Goal: Task Accomplishment & Management: Manage account settings

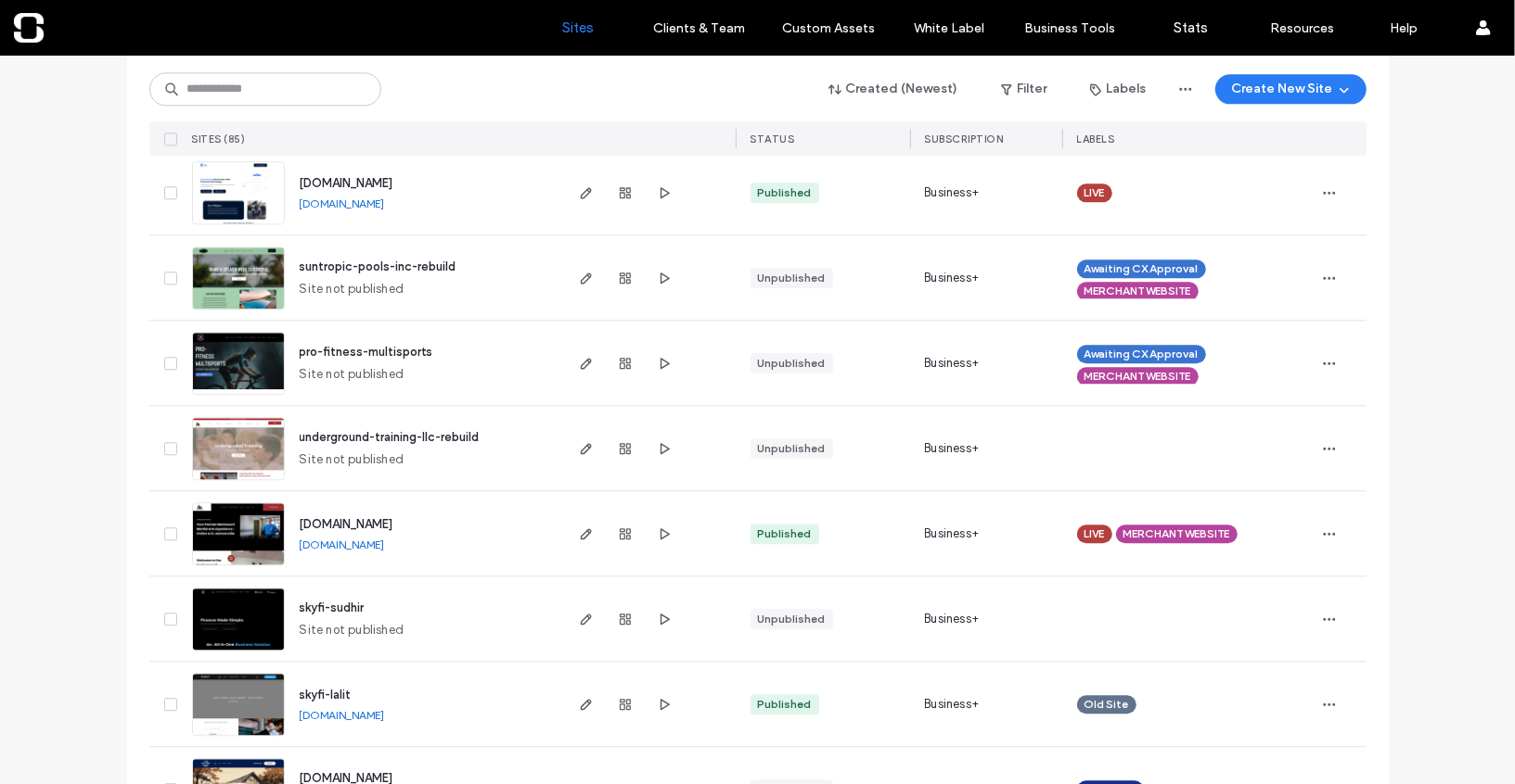
scroll to position [2902, 0]
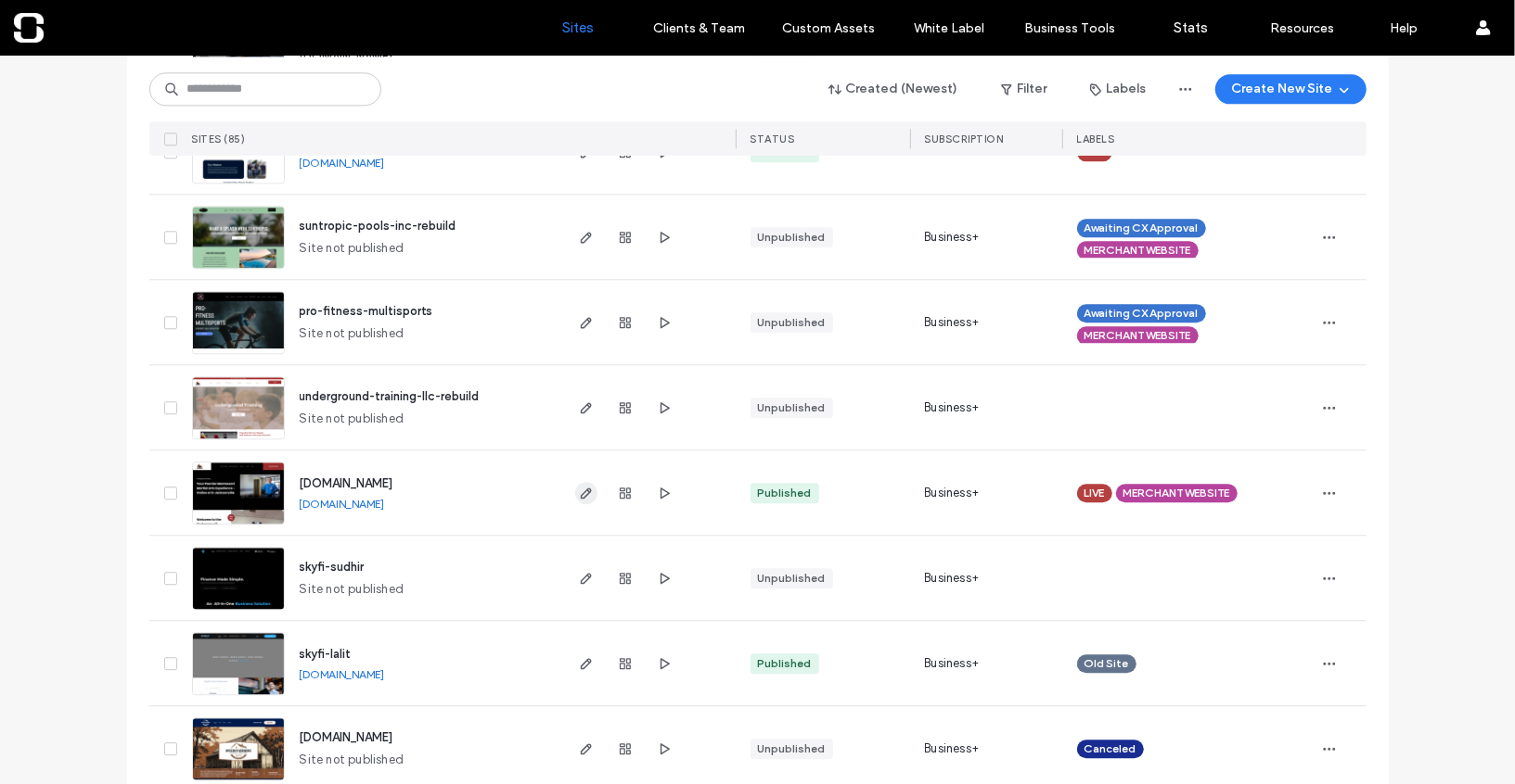
click at [586, 492] on icon "button" at bounding box center [586, 493] width 15 height 15
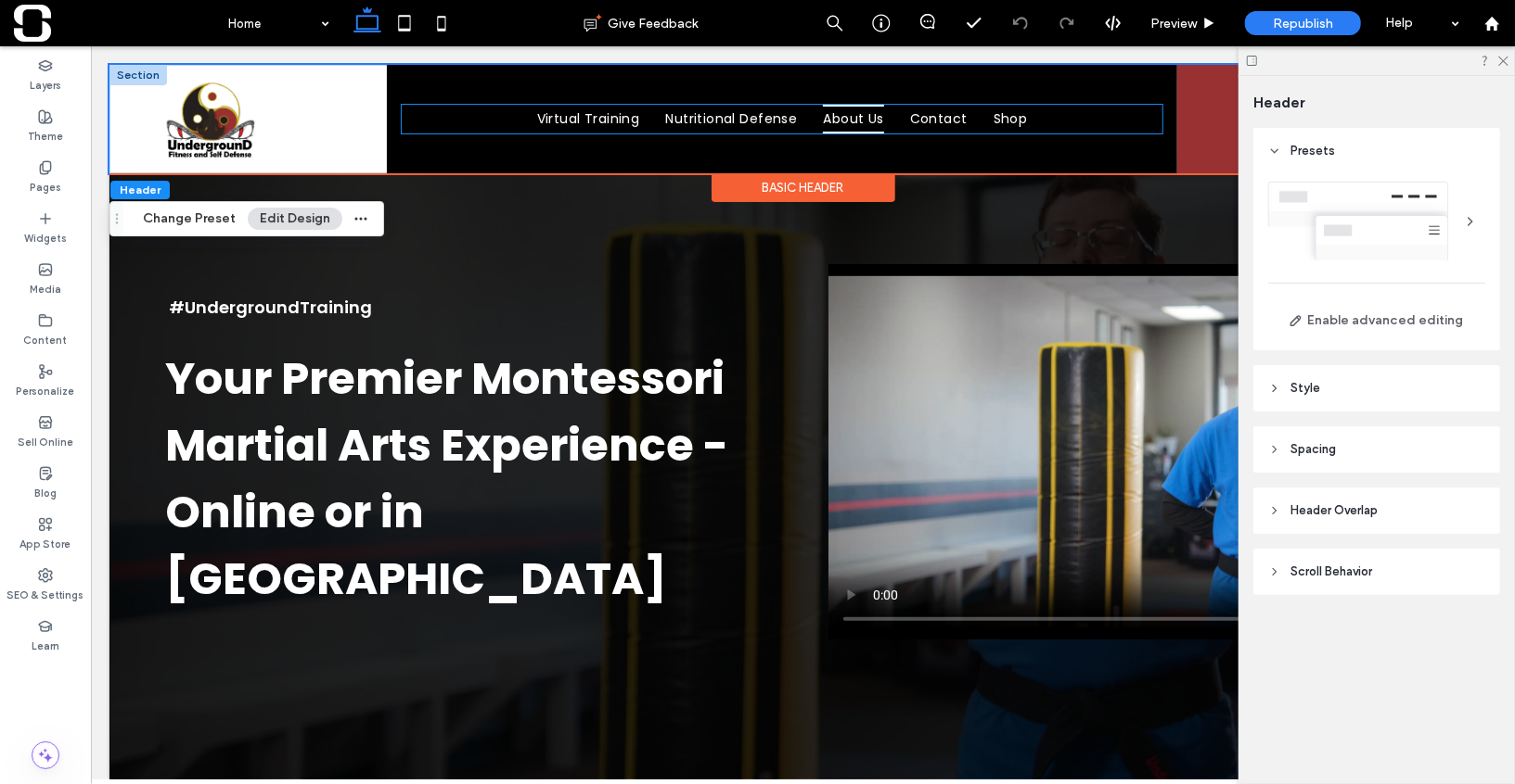
click at [880, 123] on span "About Us" at bounding box center [852, 118] width 60 height 28
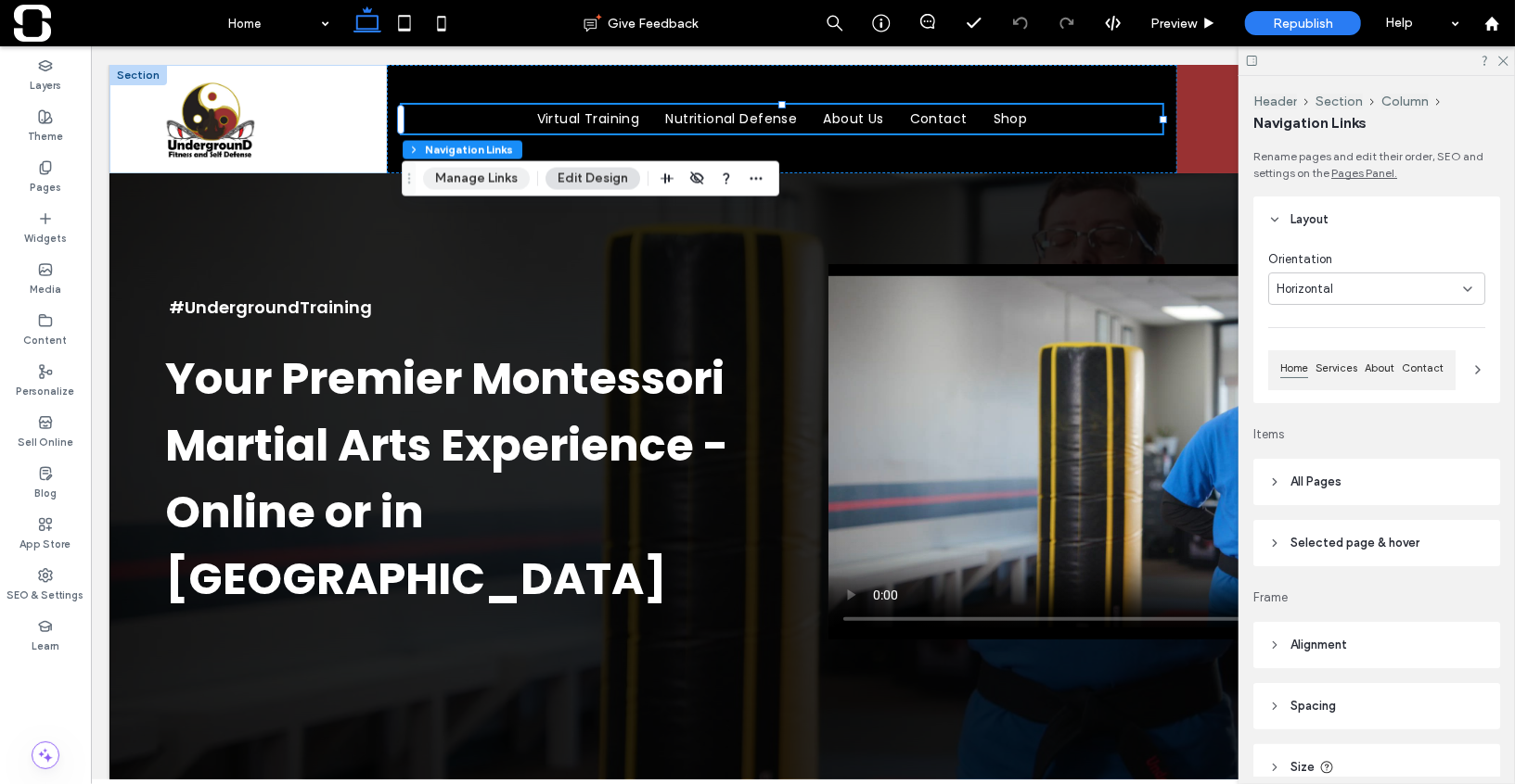
click at [500, 177] on button "Manage Links" at bounding box center [476, 179] width 107 height 23
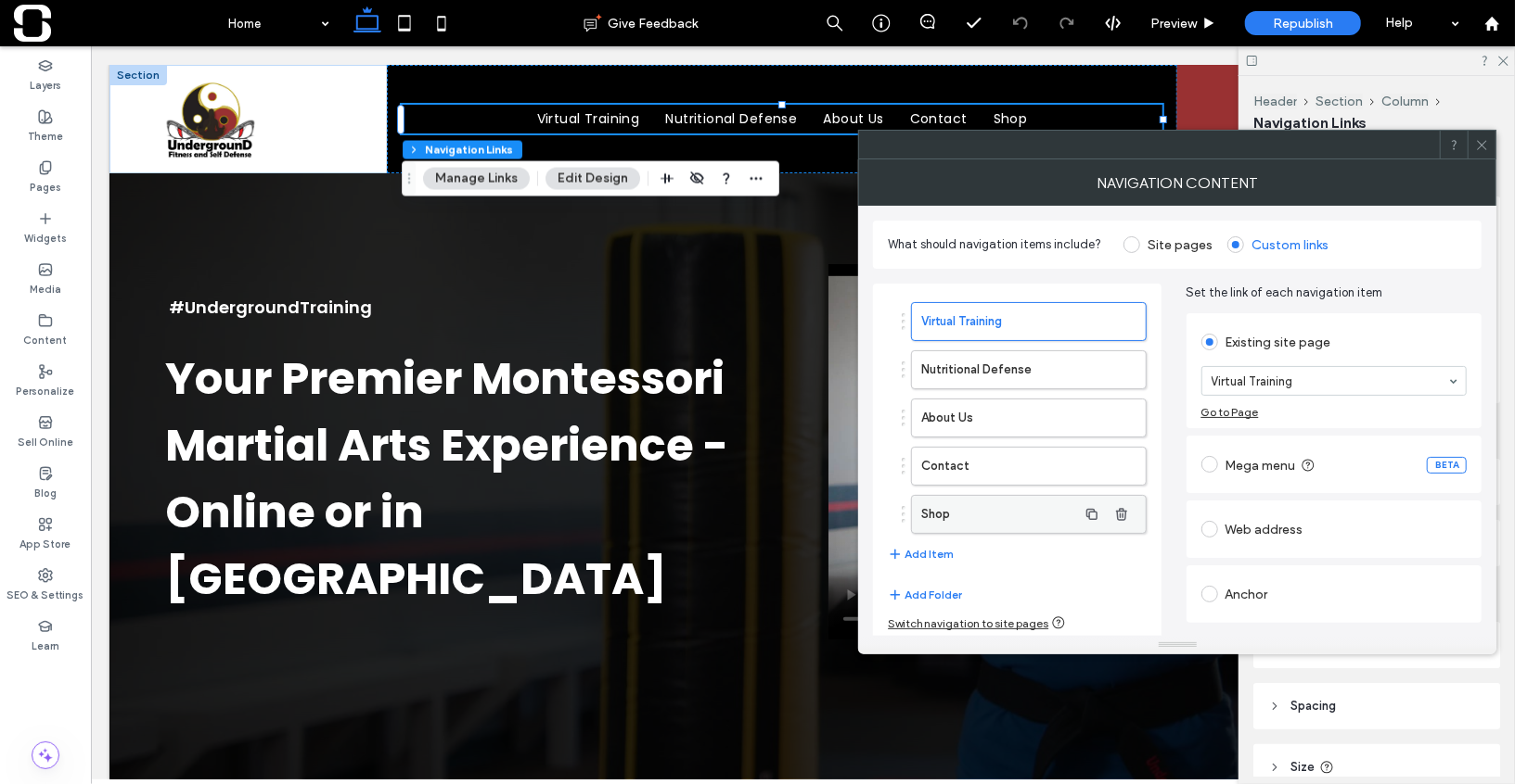
click at [985, 499] on label "Shop" at bounding box center [999, 514] width 155 height 37
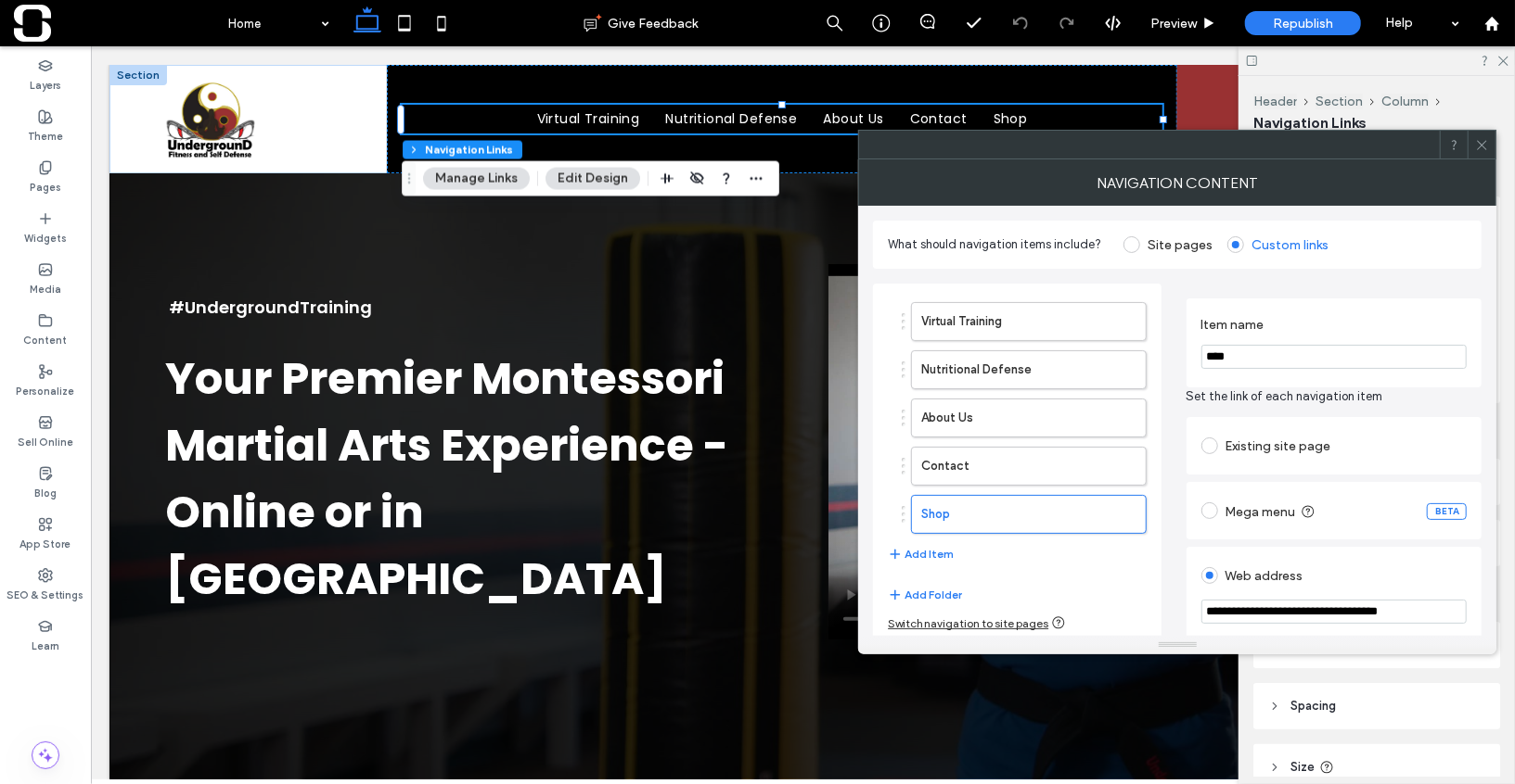
click at [1320, 617] on input "**********" at bounding box center [1335, 612] width 266 height 25
click at [1335, 557] on div "Web address" at bounding box center [1335, 574] width 266 height 34
type input "*"
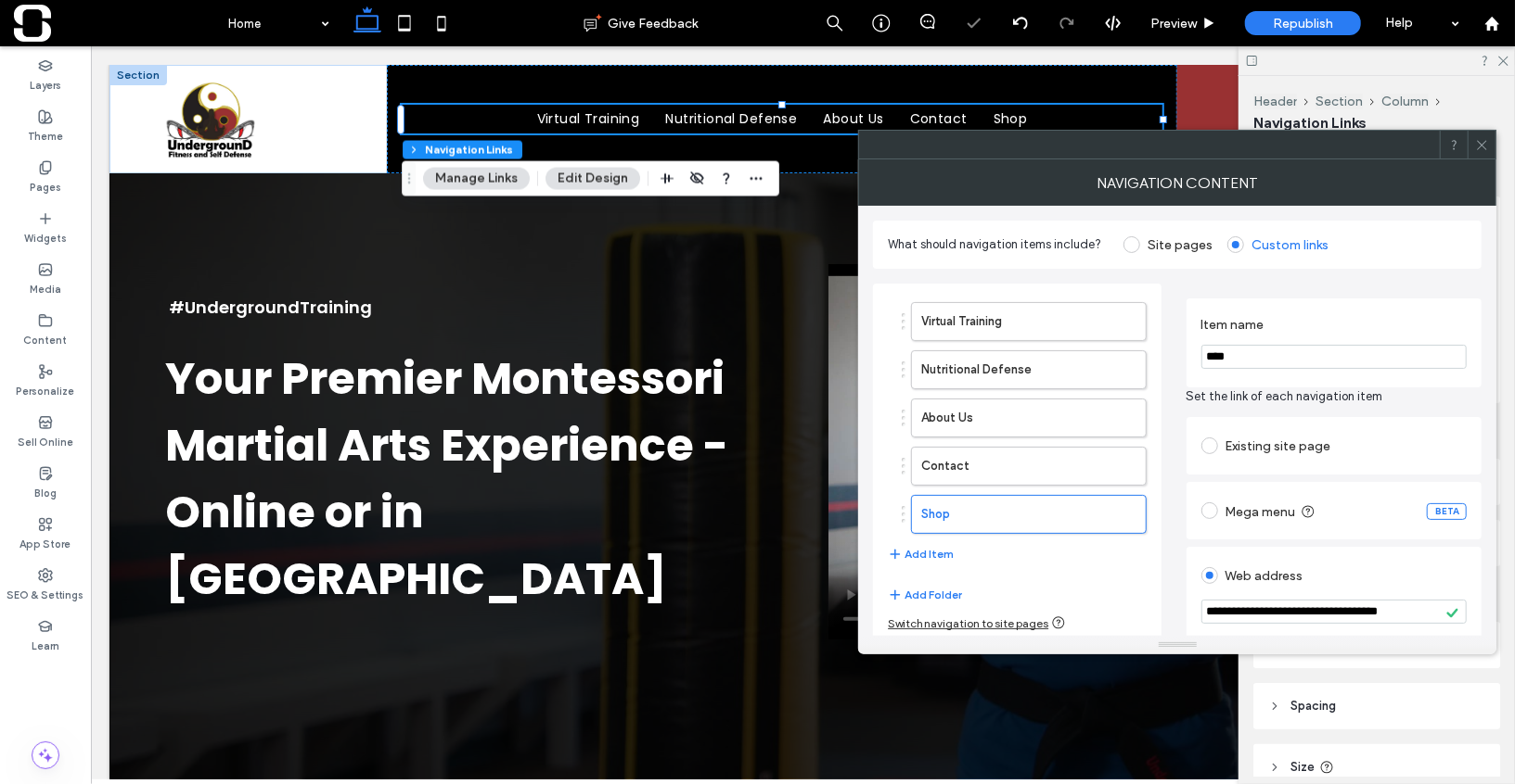
click at [1481, 140] on icon at bounding box center [1482, 144] width 14 height 14
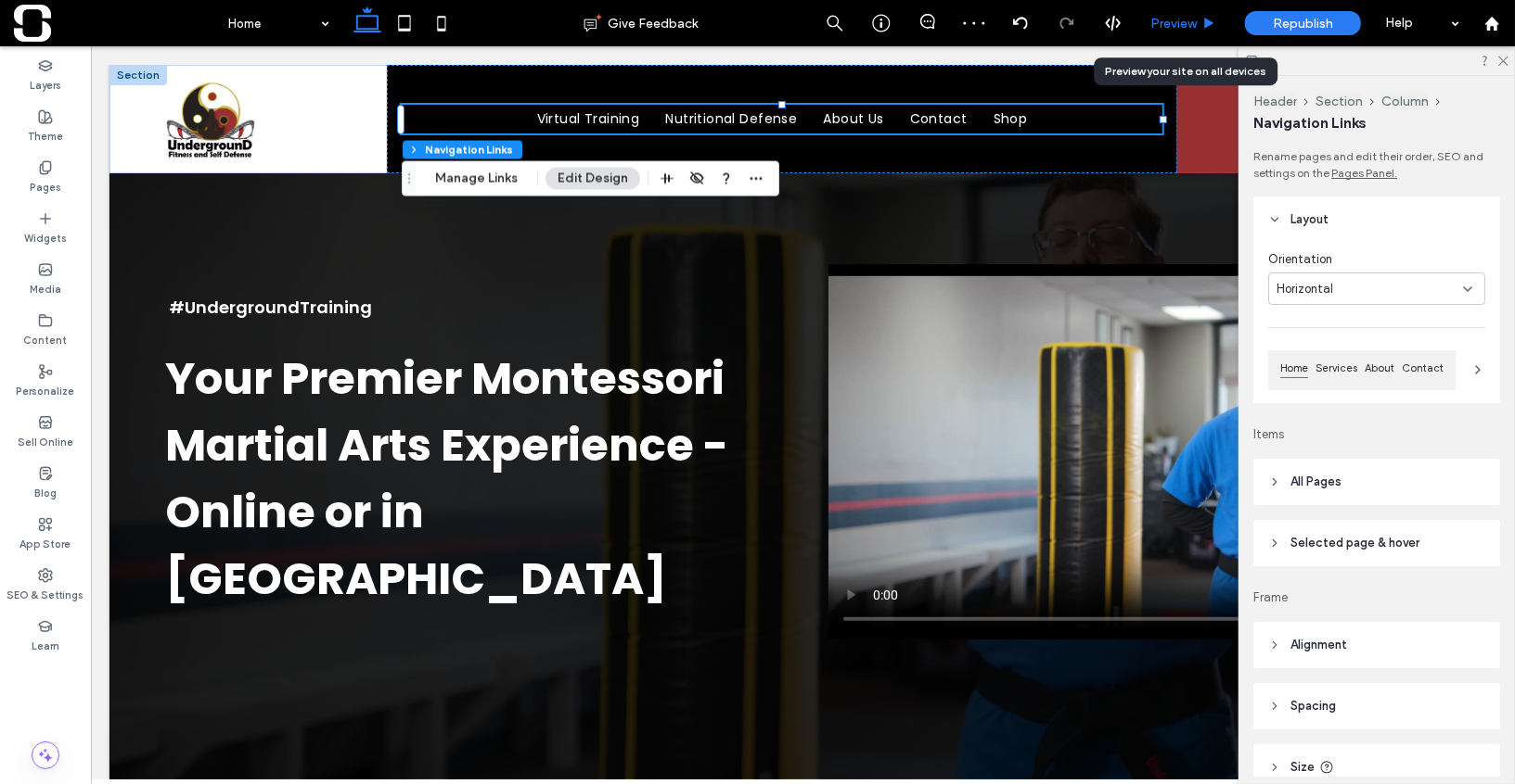
click at [1191, 23] on span "Preview" at bounding box center [1173, 24] width 46 height 16
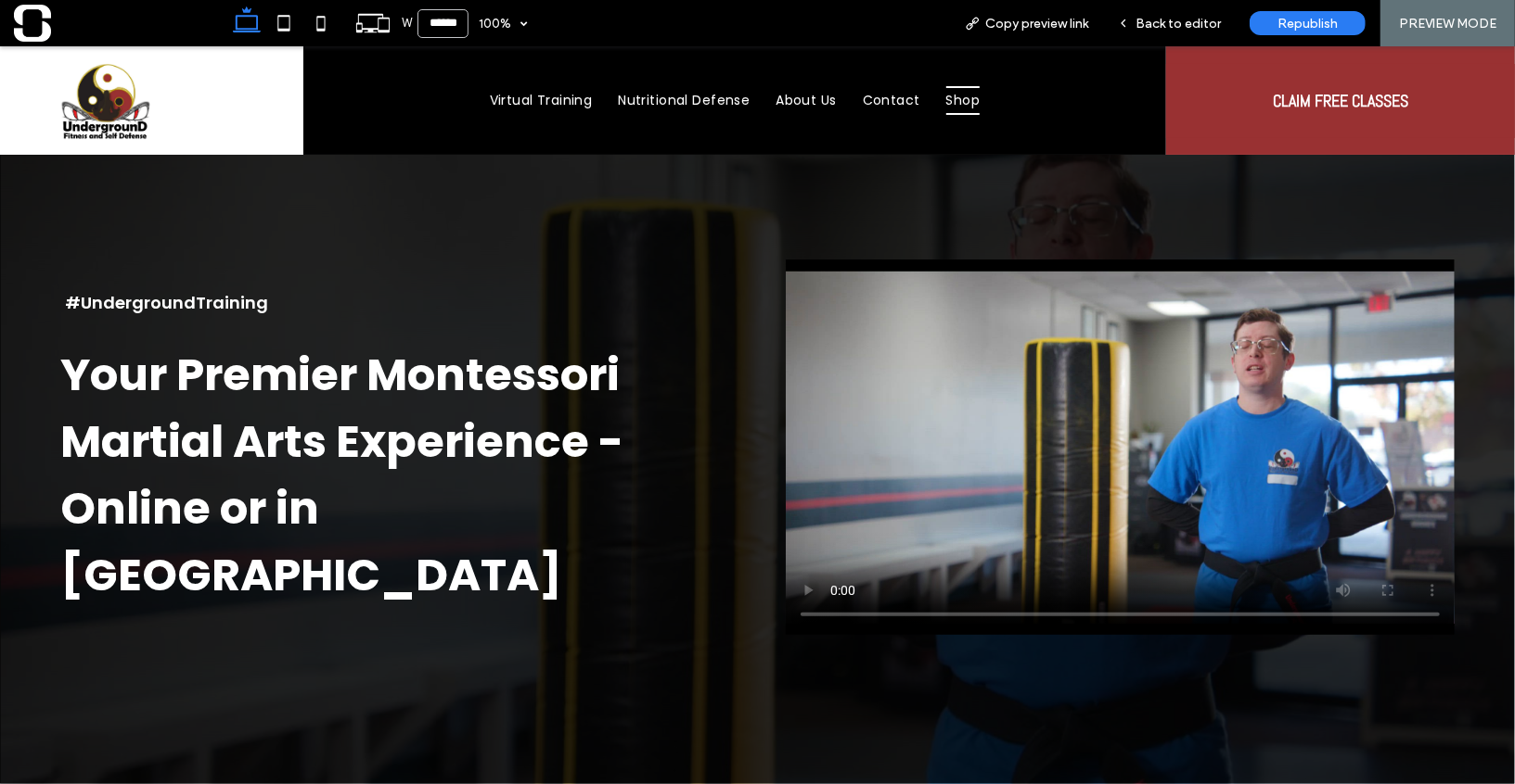
click at [946, 103] on span "Shop" at bounding box center [963, 99] width 34 height 28
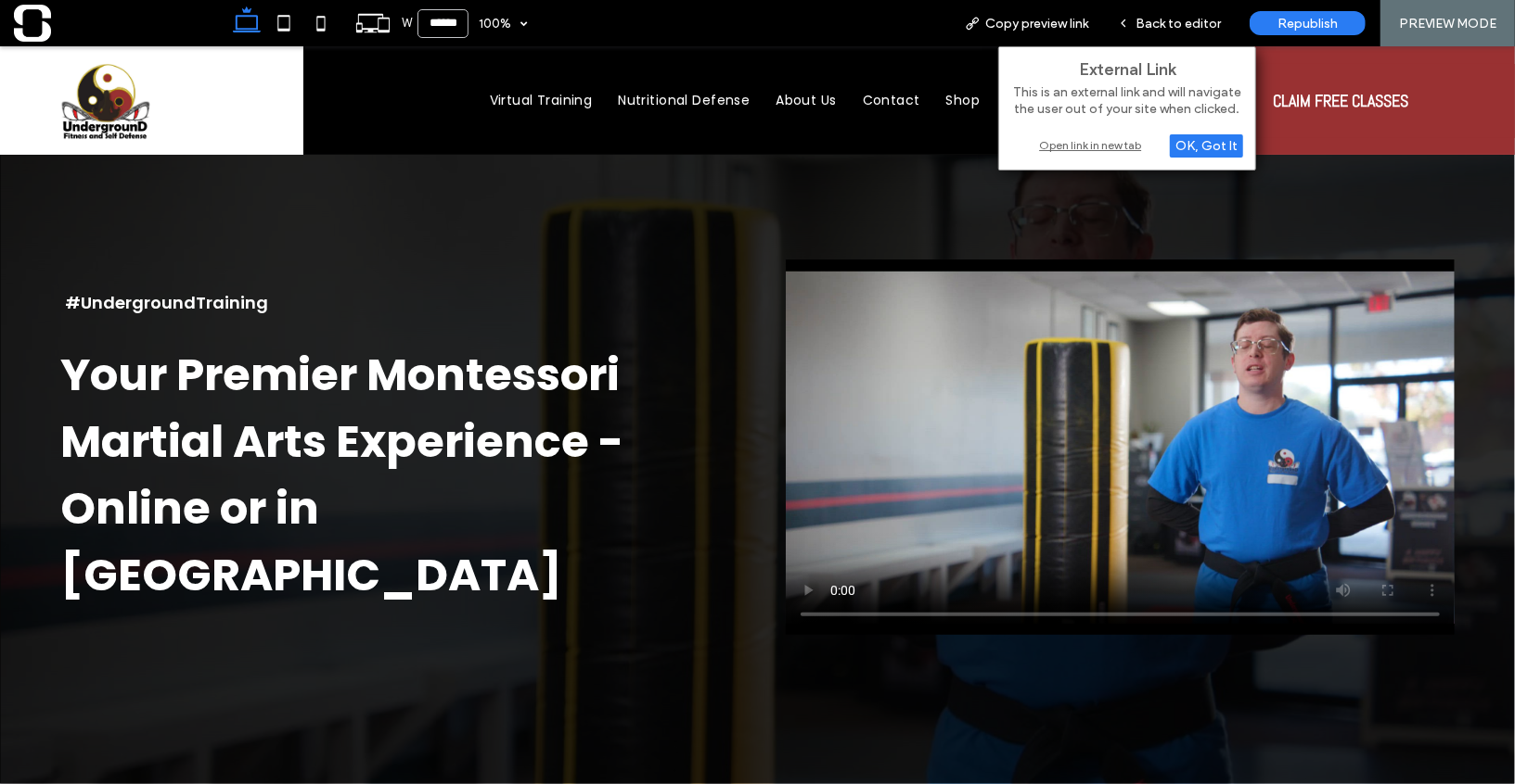
click at [1114, 144] on div "Open link in new tab" at bounding box center [1127, 144] width 232 height 20
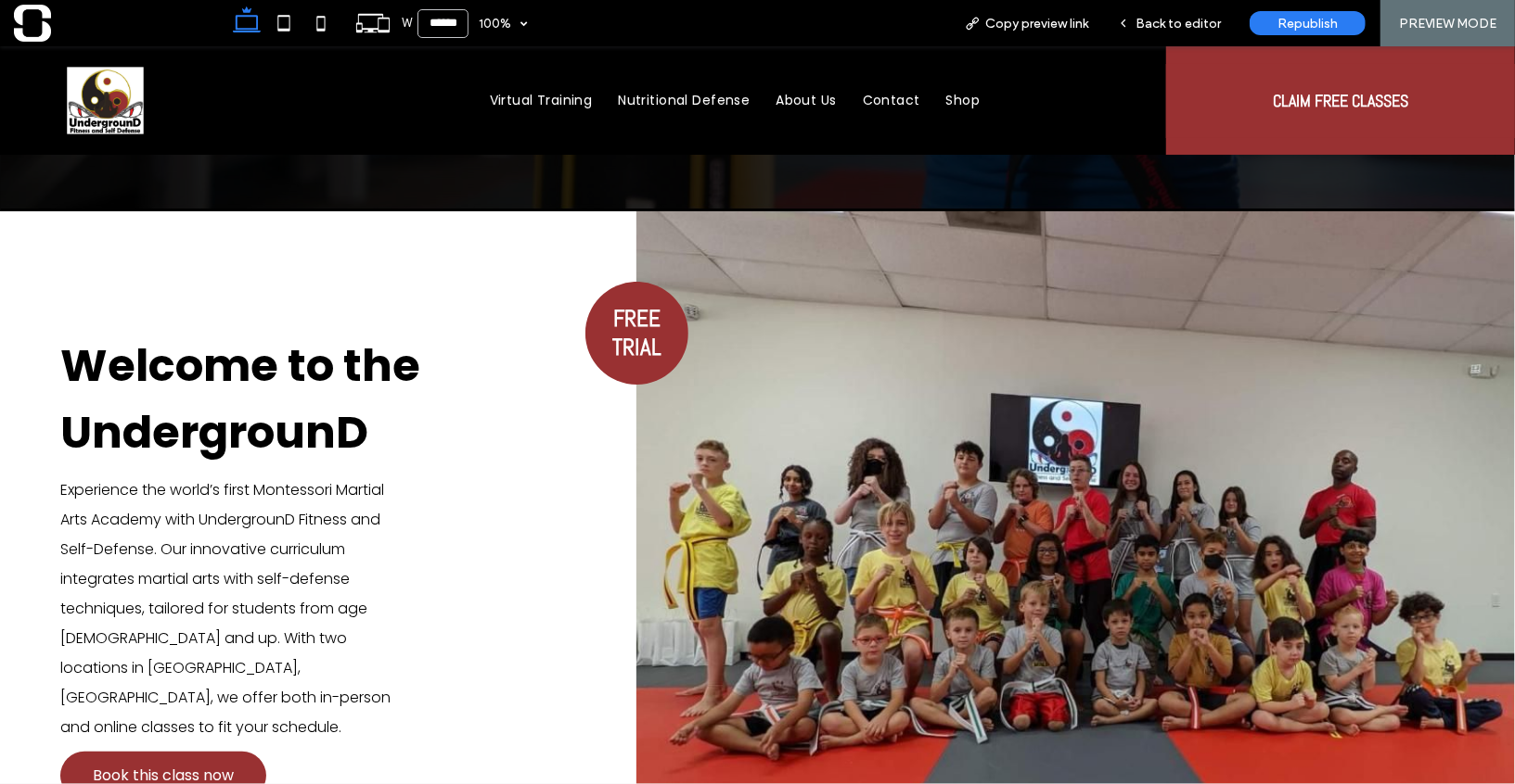
scroll to position [702, 0]
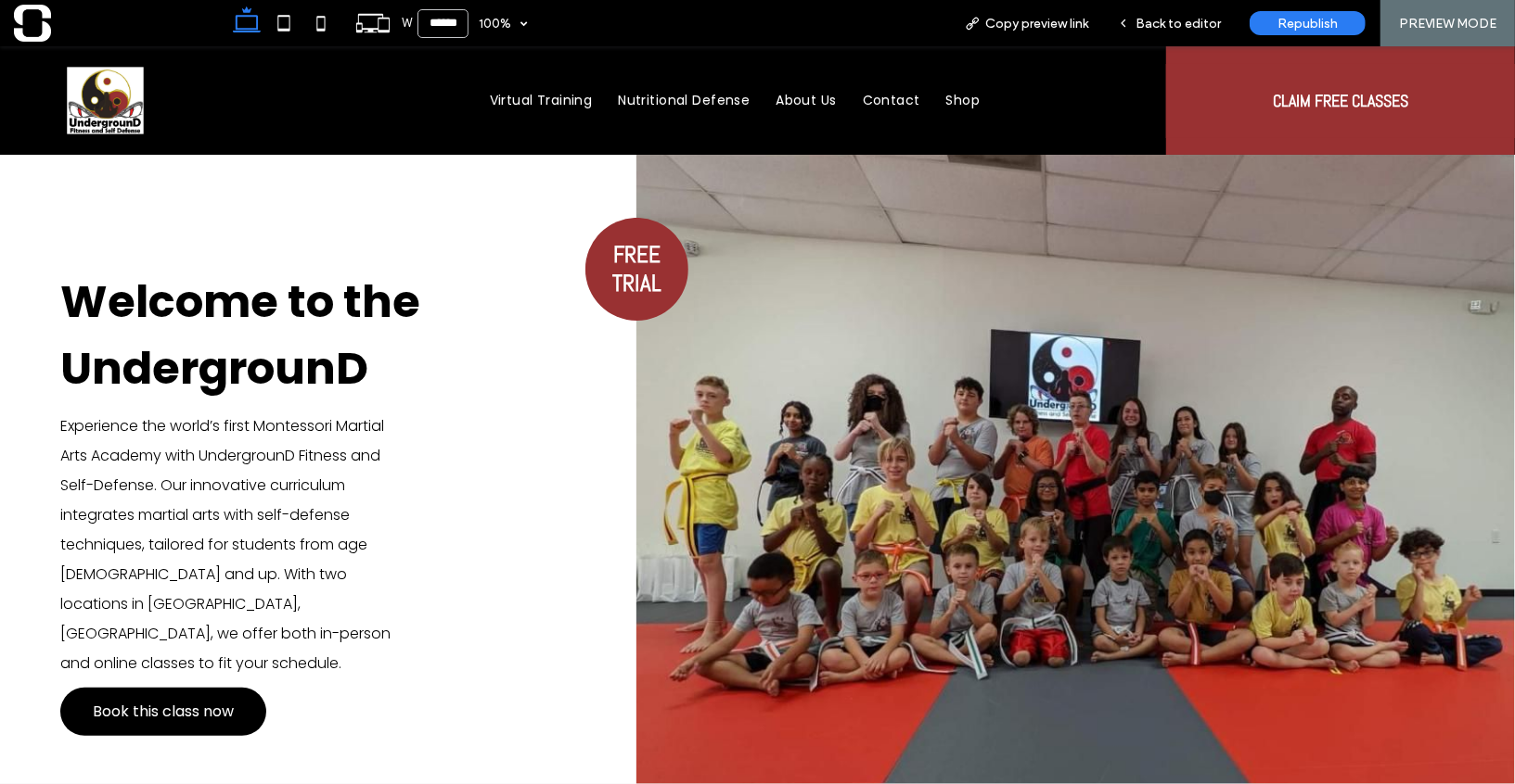
click at [159, 690] on span "Book this class now" at bounding box center [162, 710] width 141 height 42
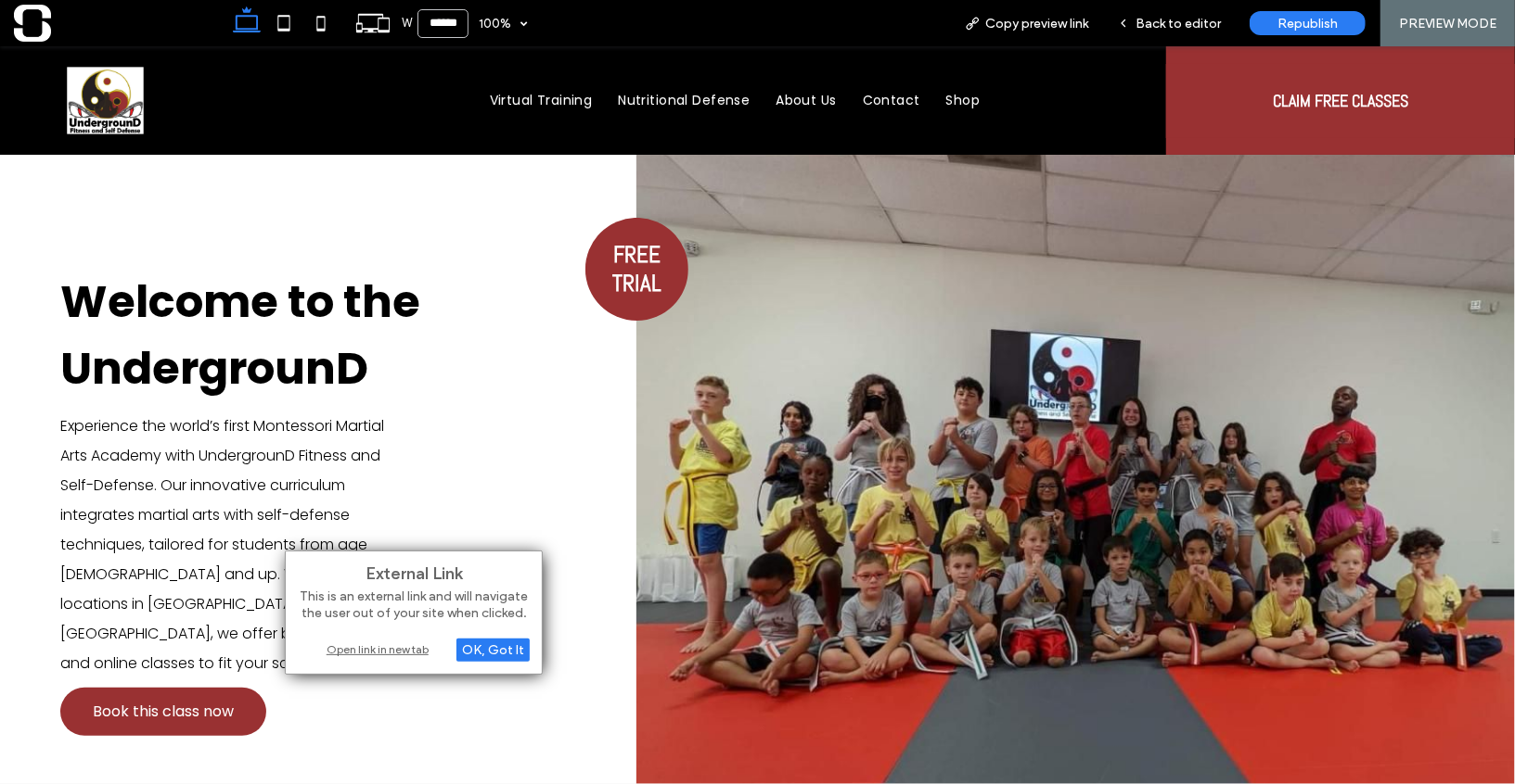
click at [383, 651] on div "Open link in new tab" at bounding box center [413, 649] width 232 height 20
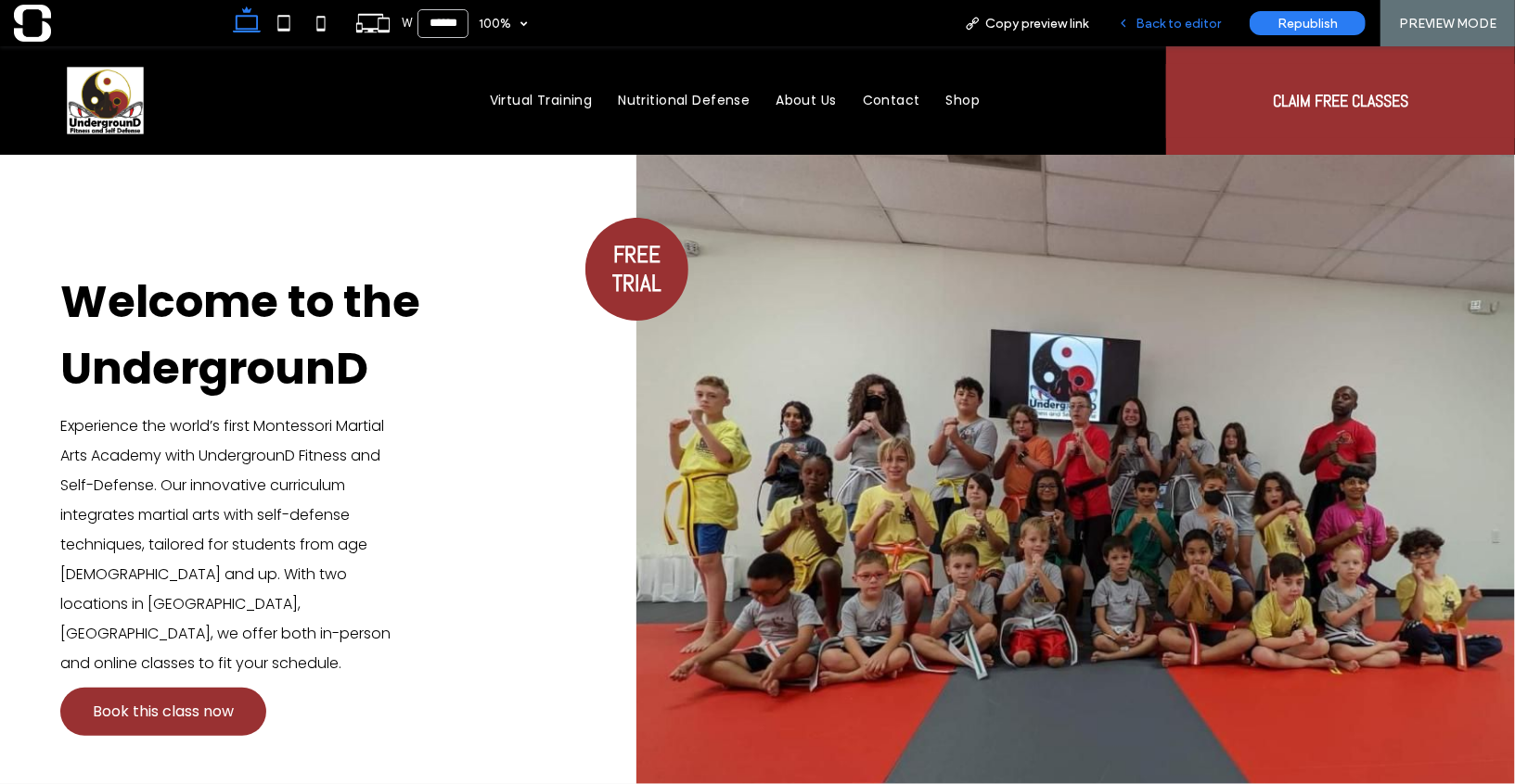
click at [1181, 24] on span "Back to editor" at bounding box center [1178, 24] width 85 height 16
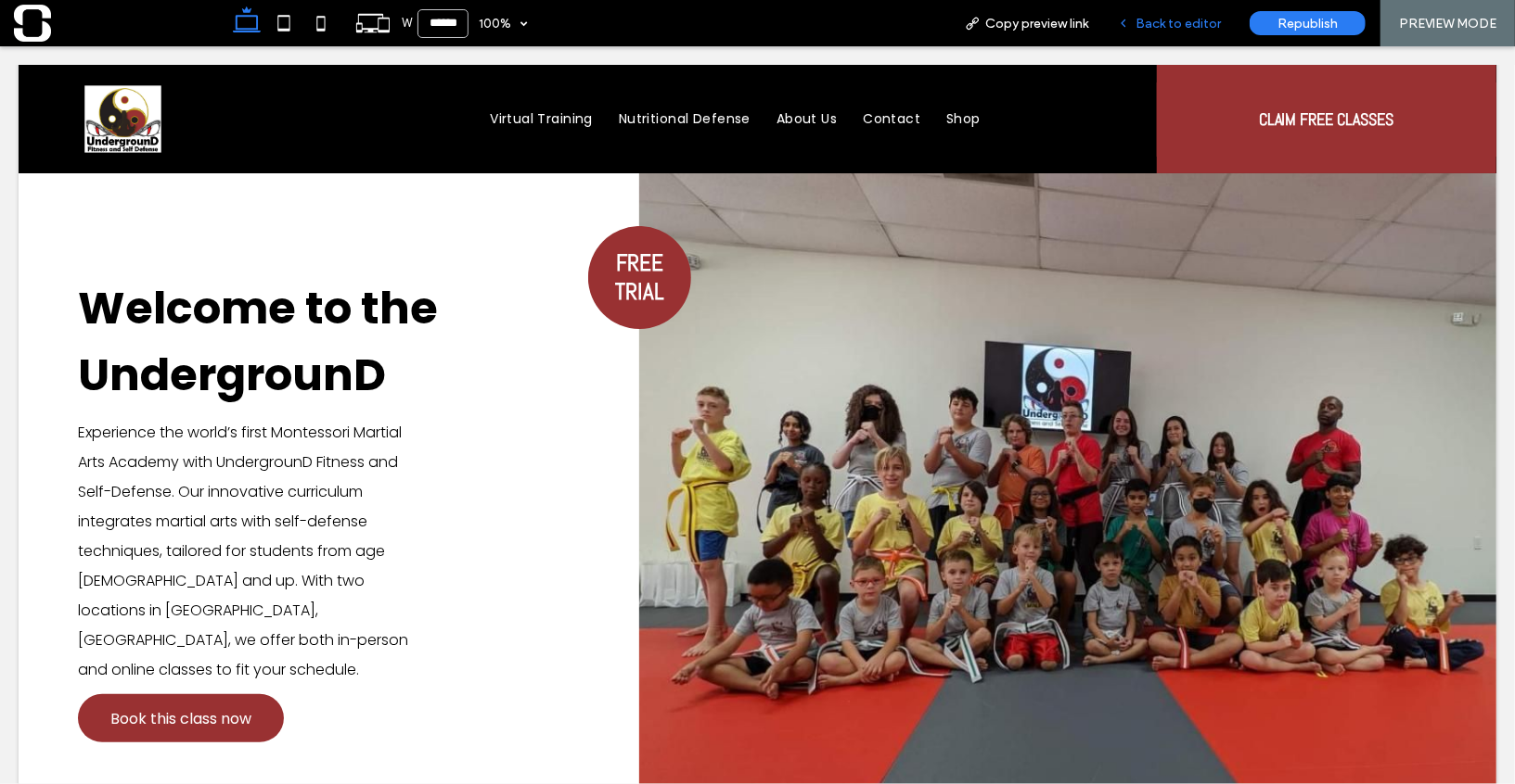
scroll to position [721, 0]
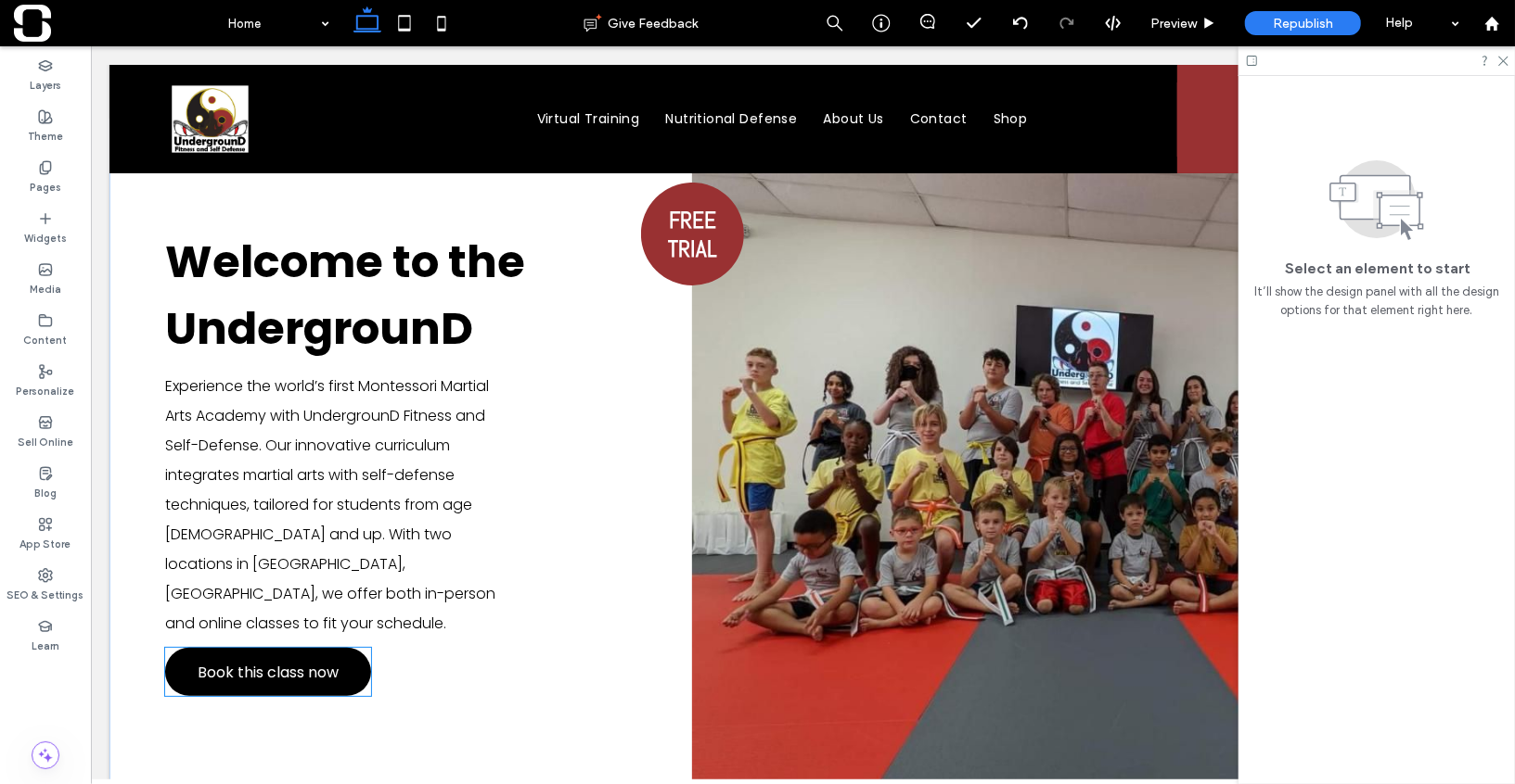
click at [253, 651] on span "Book this class now" at bounding box center [266, 672] width 141 height 42
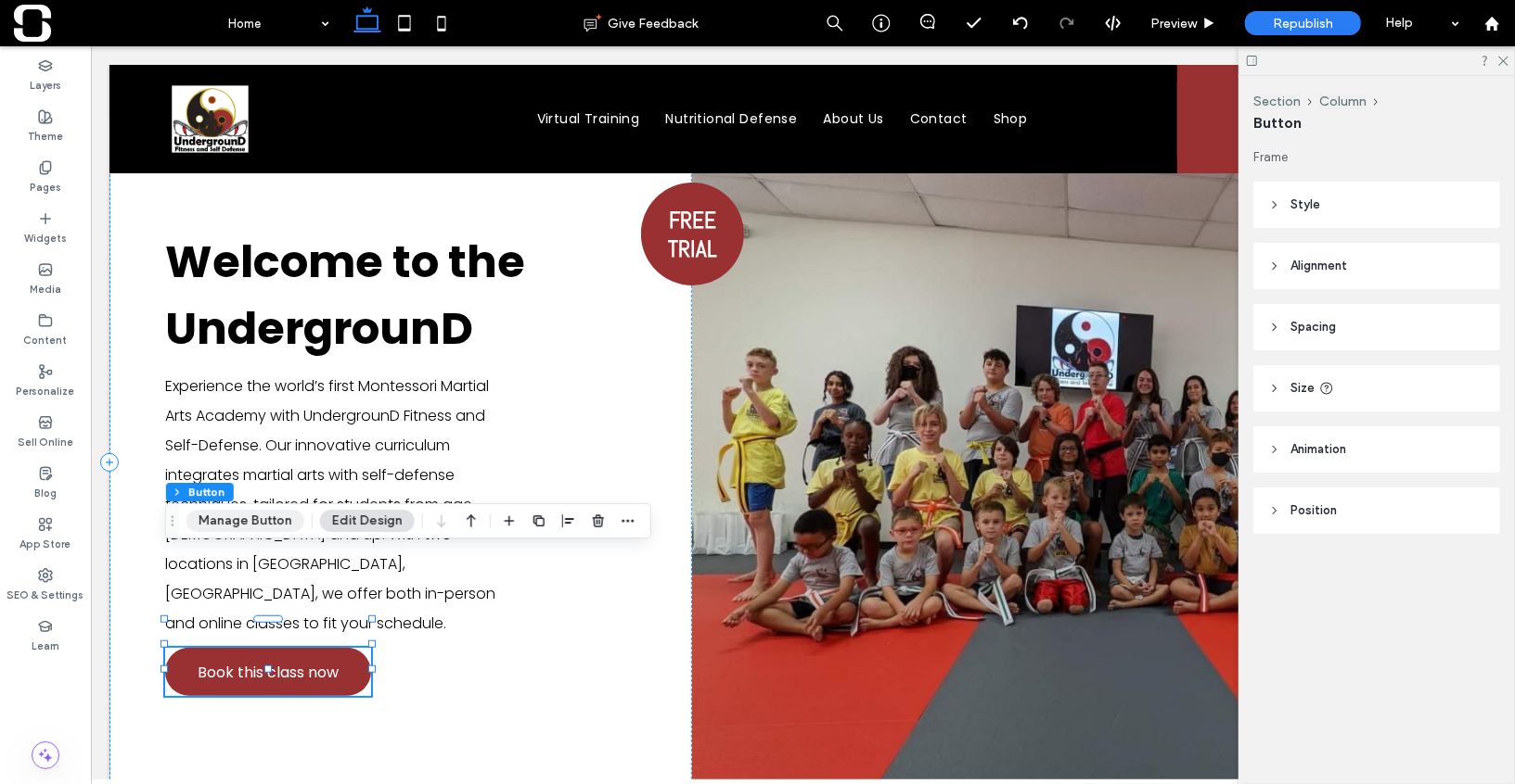
click at [242, 530] on button "Manage Button" at bounding box center [245, 522] width 118 height 23
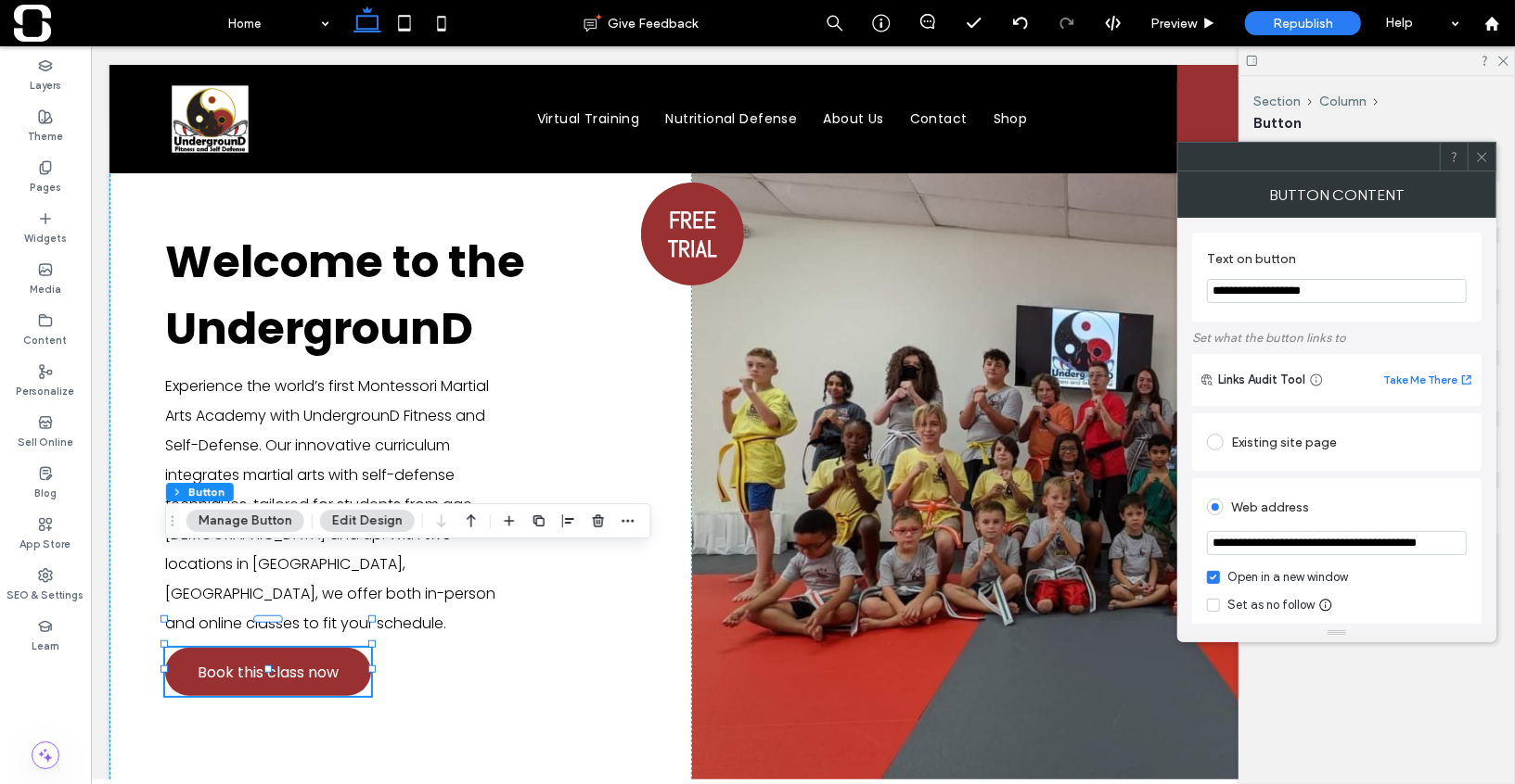
scroll to position [40, 0]
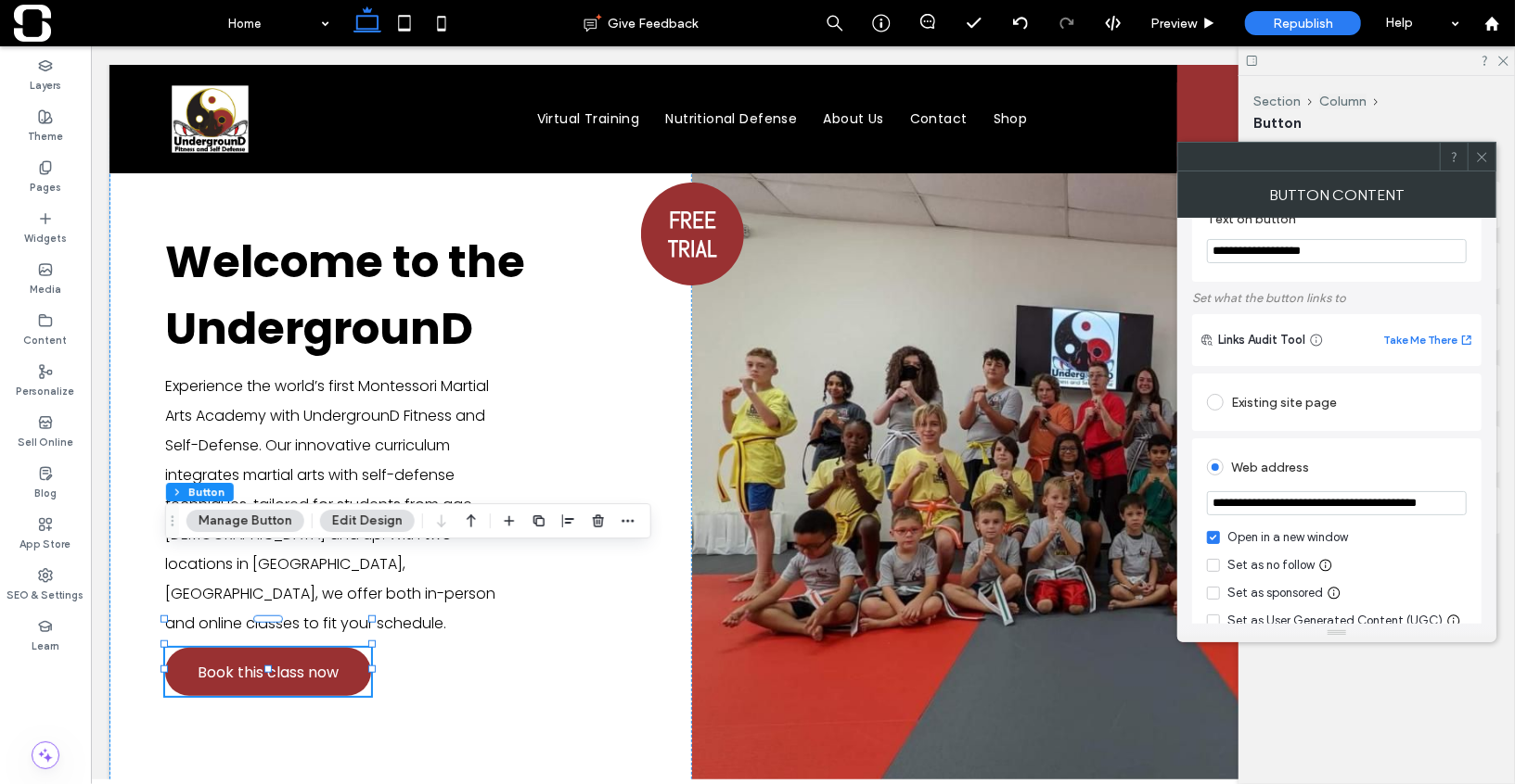
click at [1322, 505] on input "**********" at bounding box center [1337, 504] width 260 height 25
paste input "url"
type input "**********"
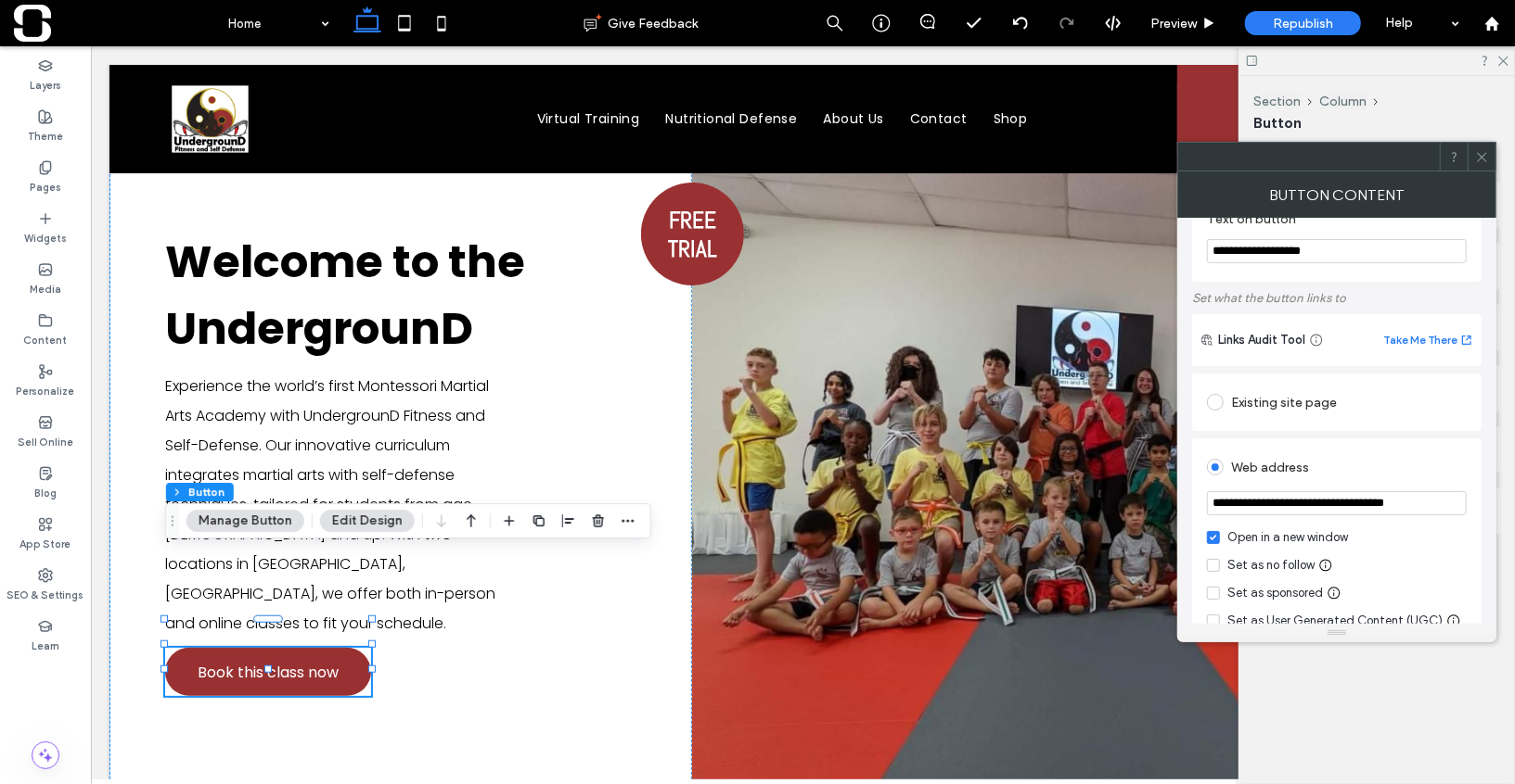
click at [1356, 456] on div "Web address" at bounding box center [1337, 467] width 260 height 29
click at [1482, 154] on icon at bounding box center [1482, 157] width 14 height 14
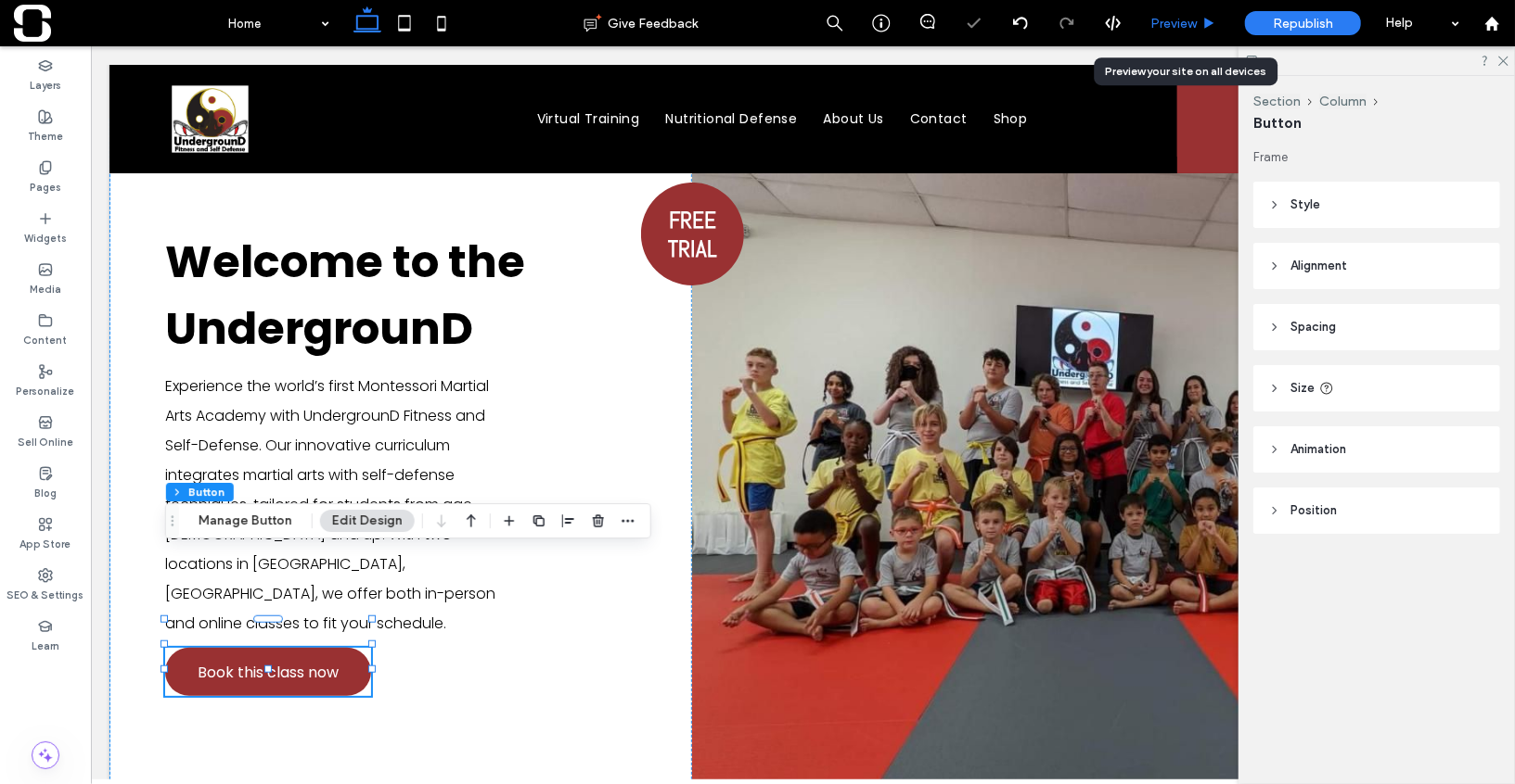
click at [1188, 30] on span "Preview" at bounding box center [1173, 24] width 46 height 16
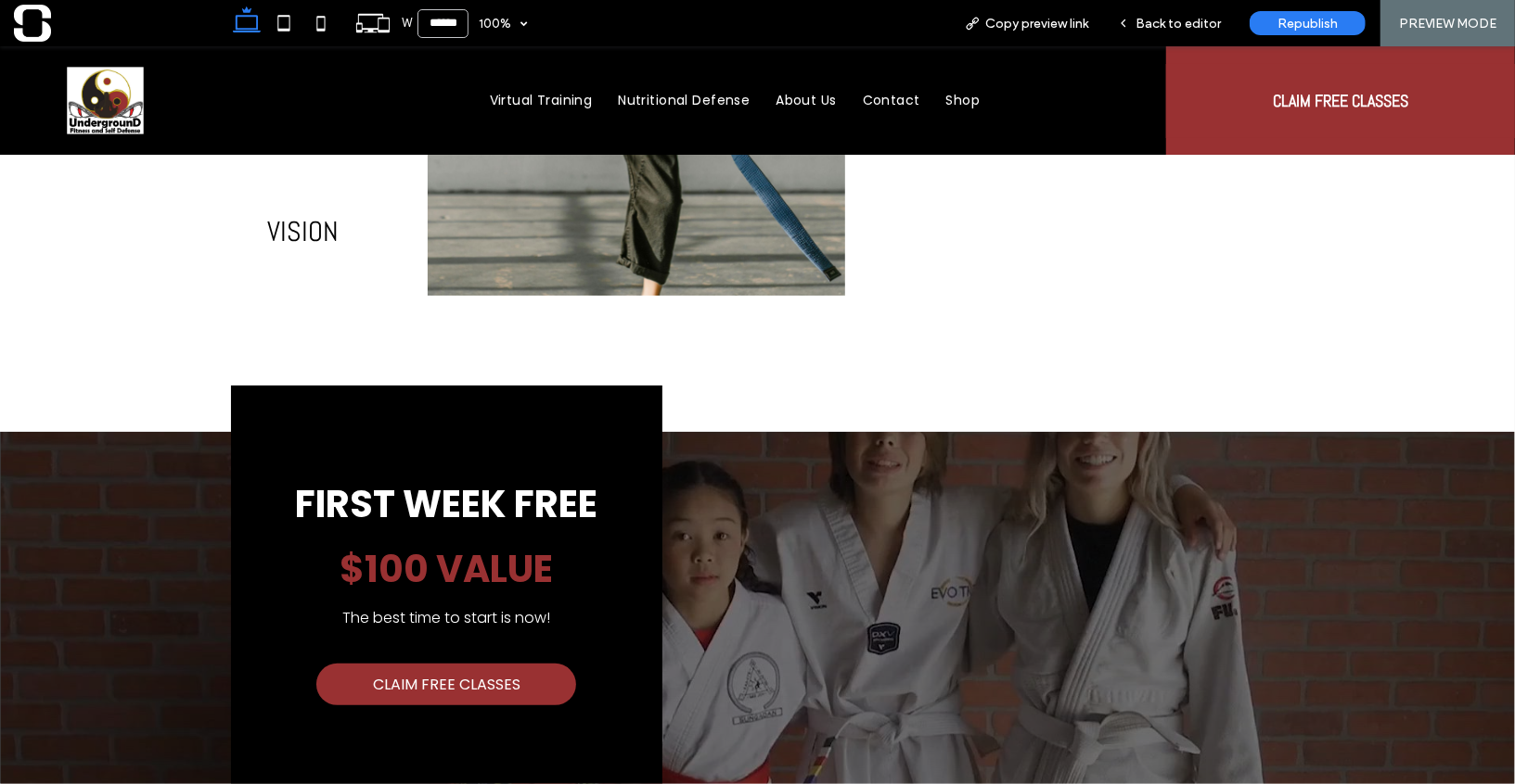
scroll to position [2534, 0]
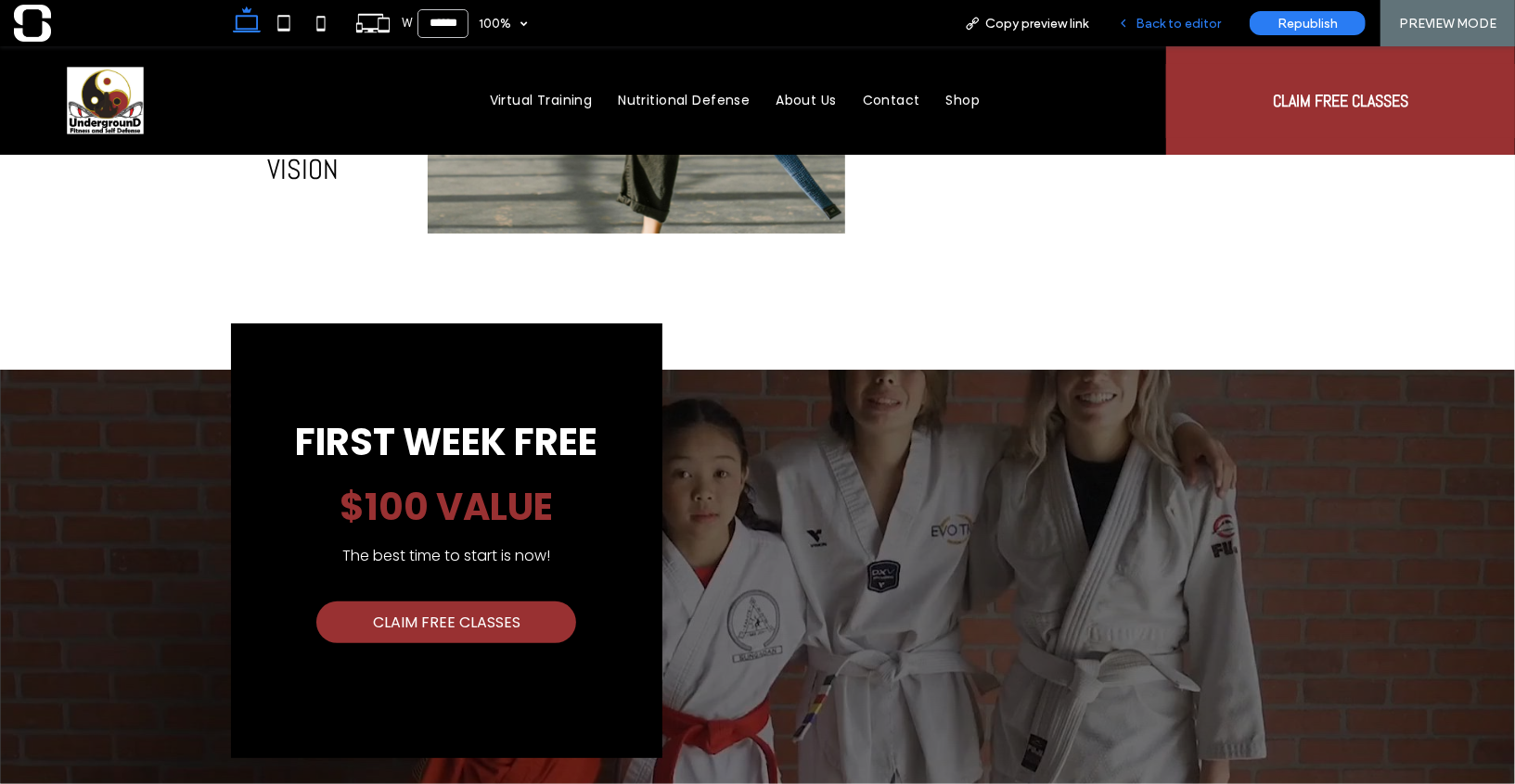
click at [1146, 25] on span "Back to editor" at bounding box center [1178, 24] width 85 height 16
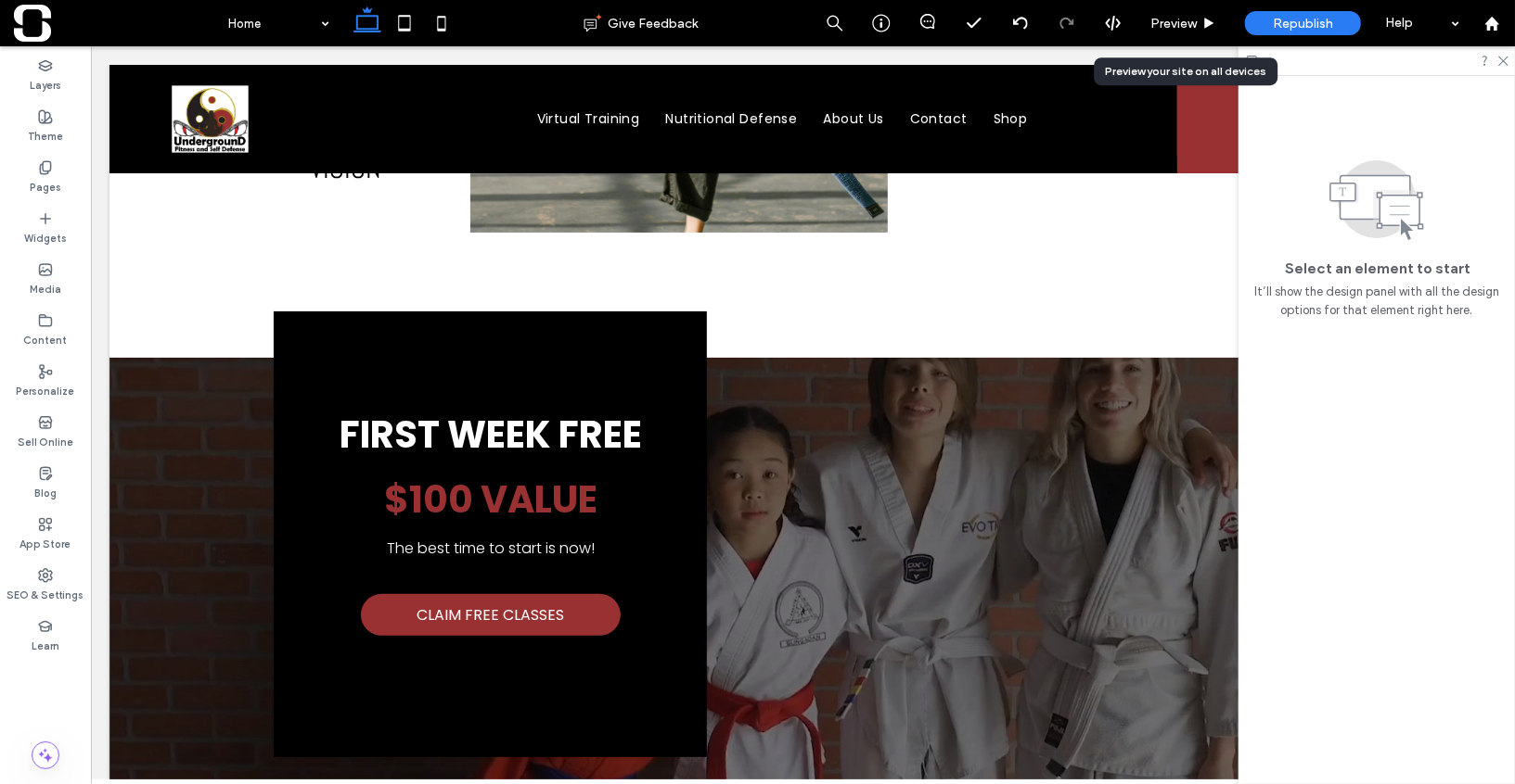
scroll to position [2495, 0]
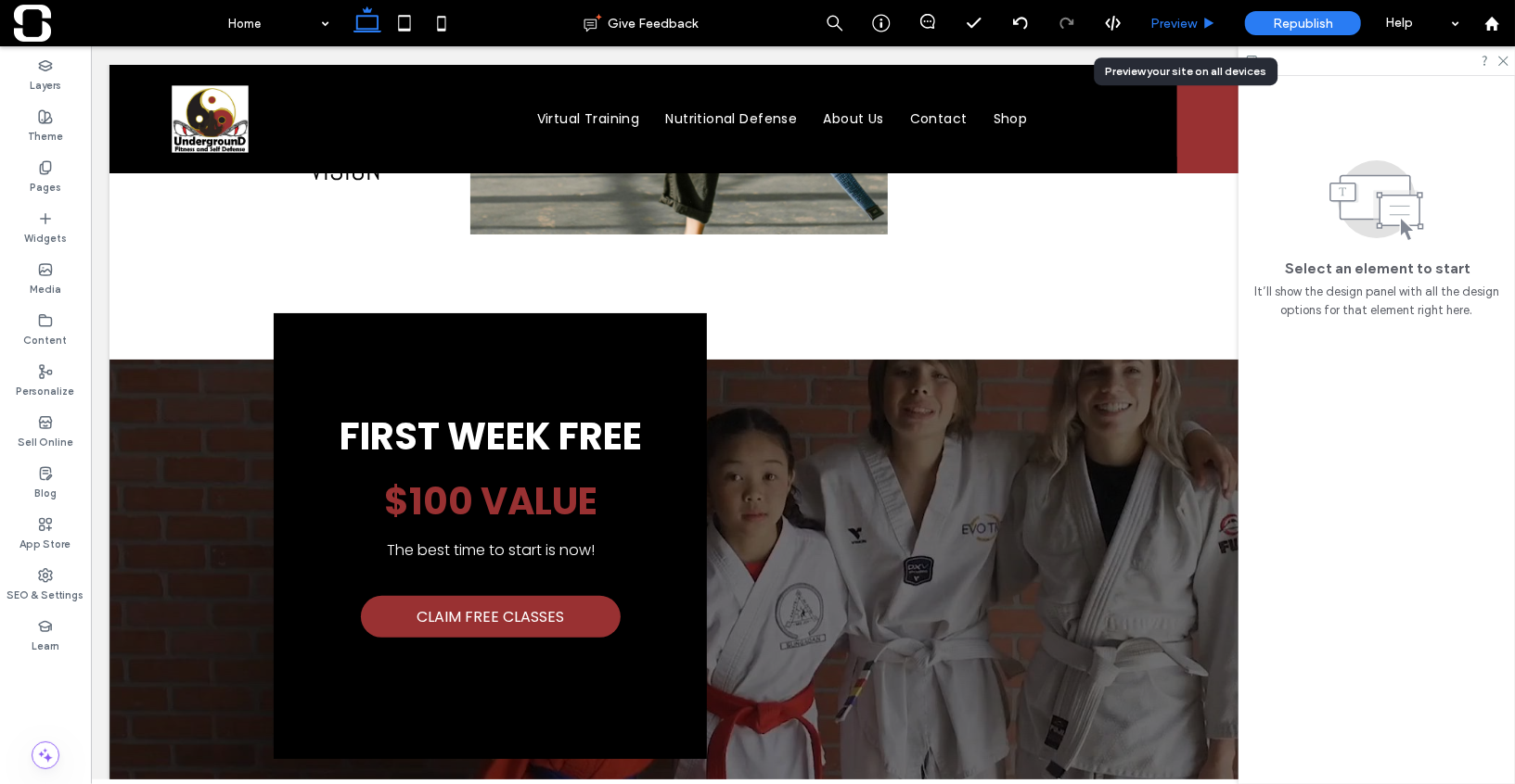
click at [1197, 21] on span "Preview" at bounding box center [1173, 24] width 46 height 16
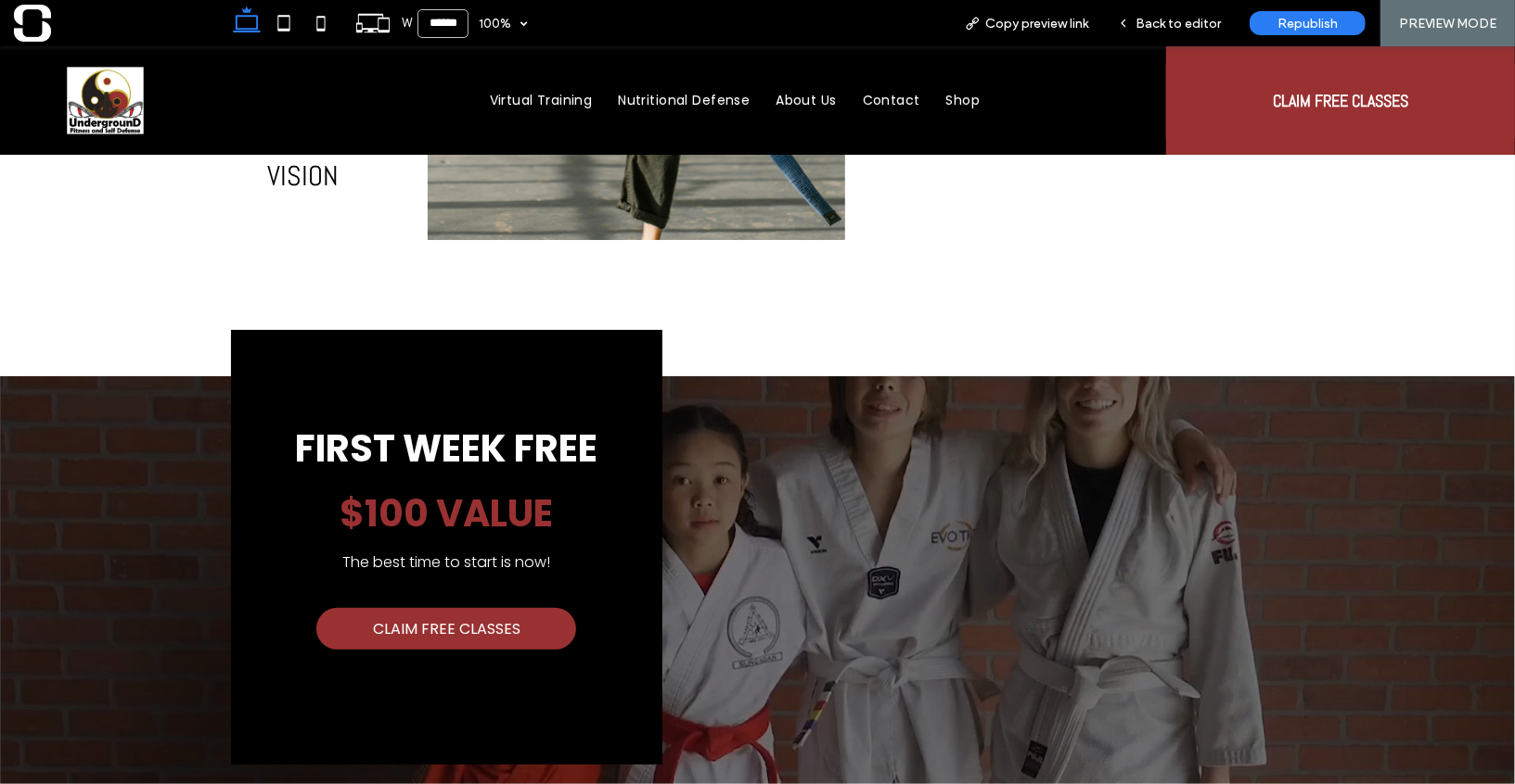
scroll to position [2534, 0]
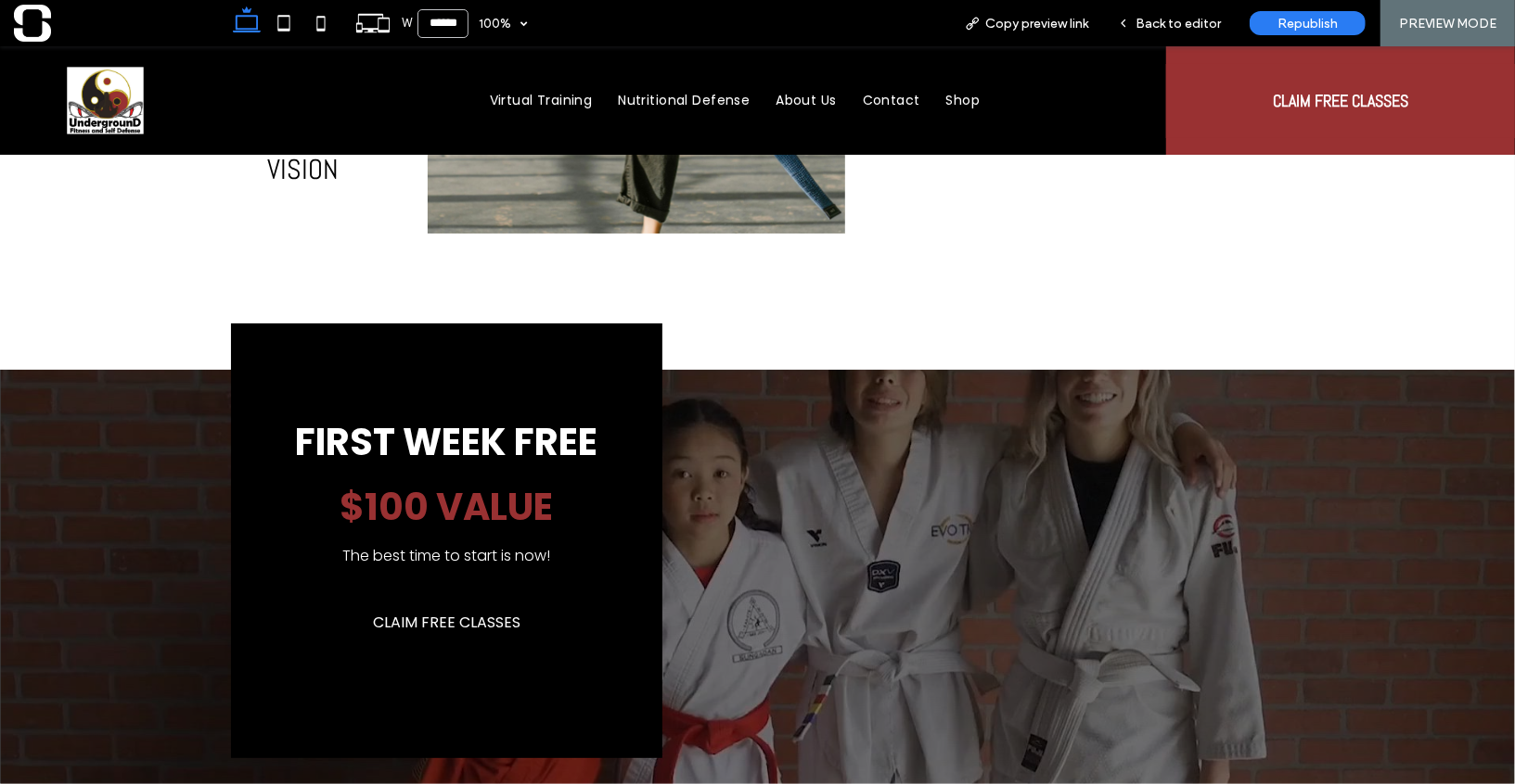
click at [502, 610] on span "CLAIM FREE CLASSES" at bounding box center [446, 622] width 147 height 24
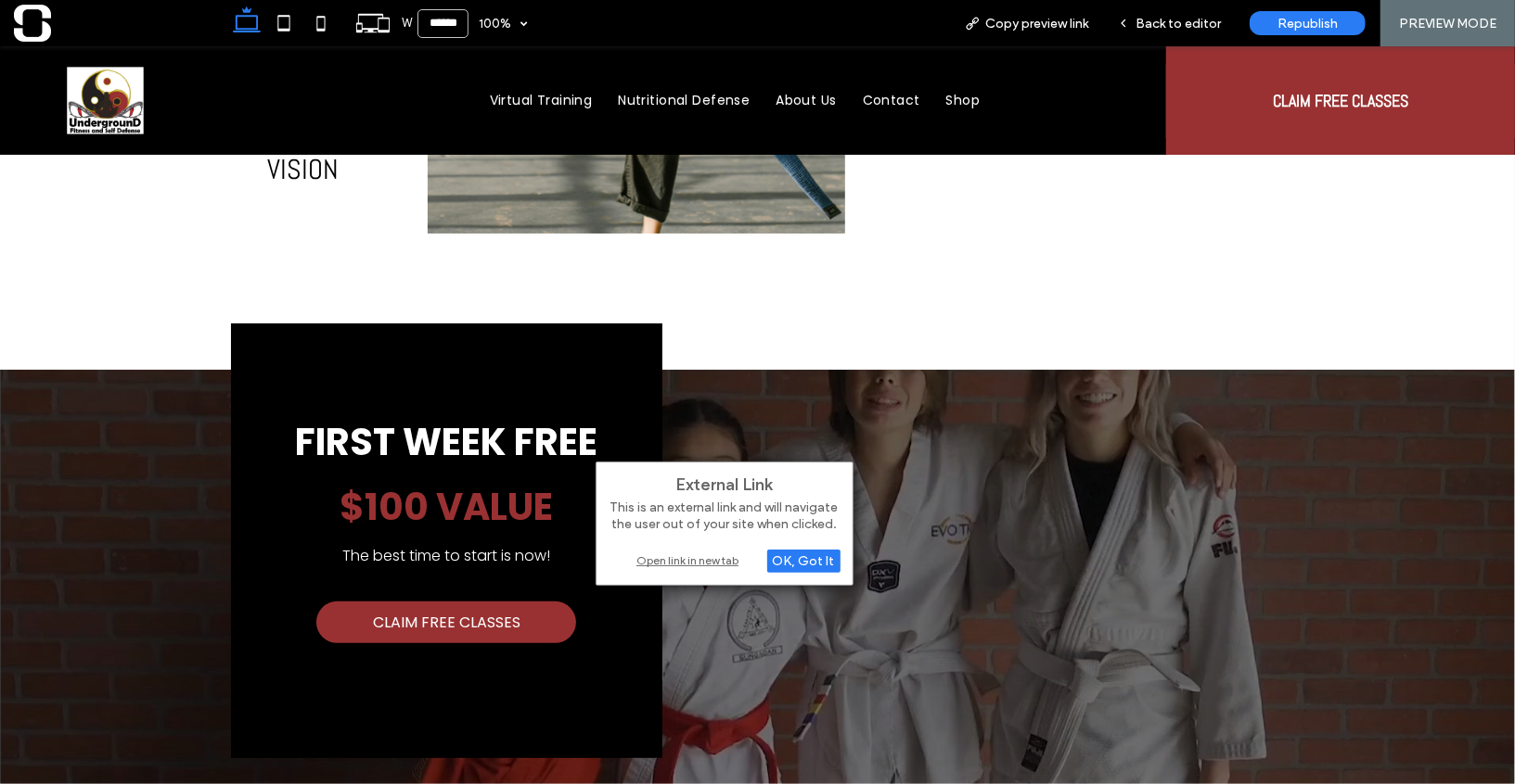
click at [693, 560] on div "Open link in new tab" at bounding box center [725, 560] width 232 height 20
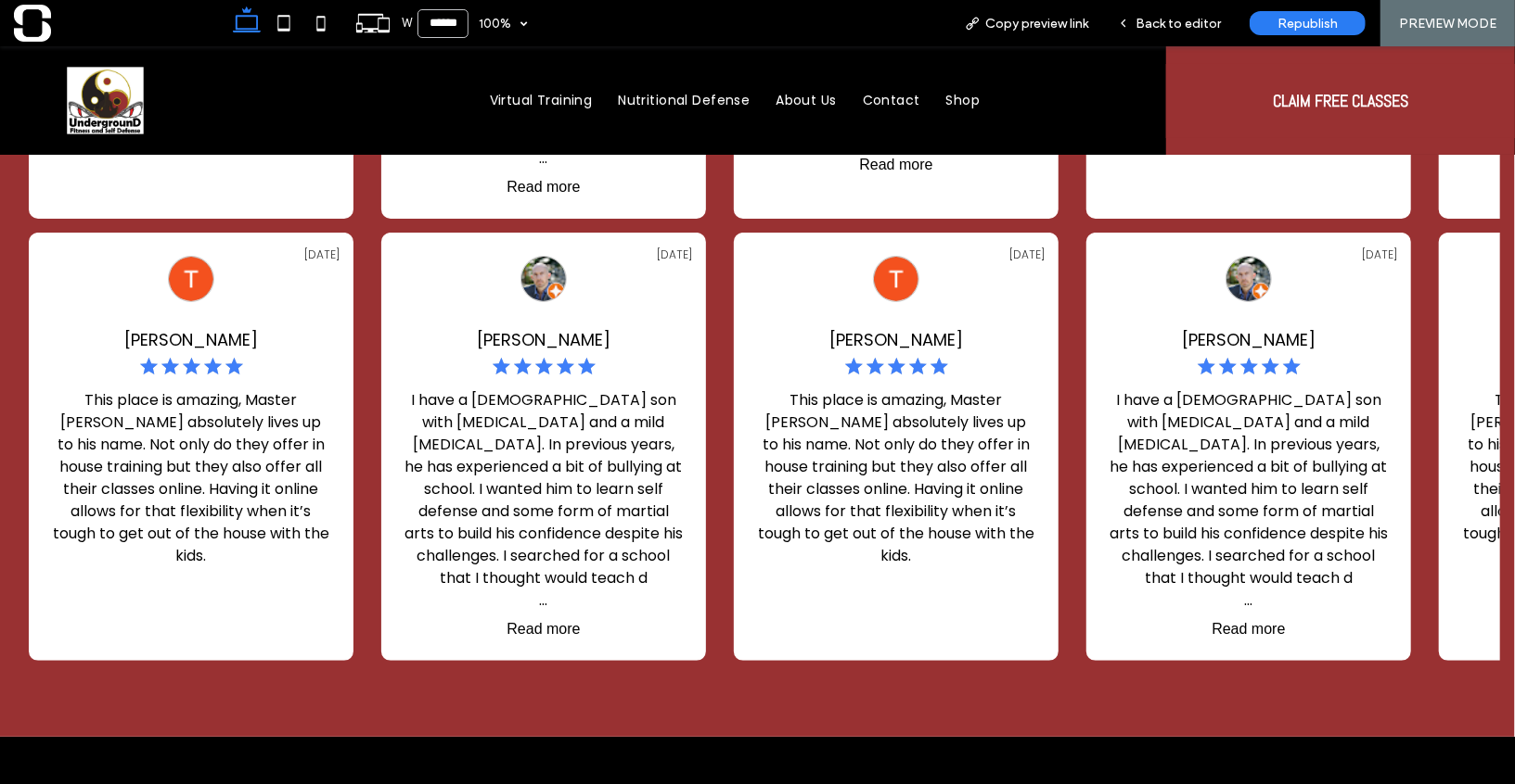
scroll to position [5246, 0]
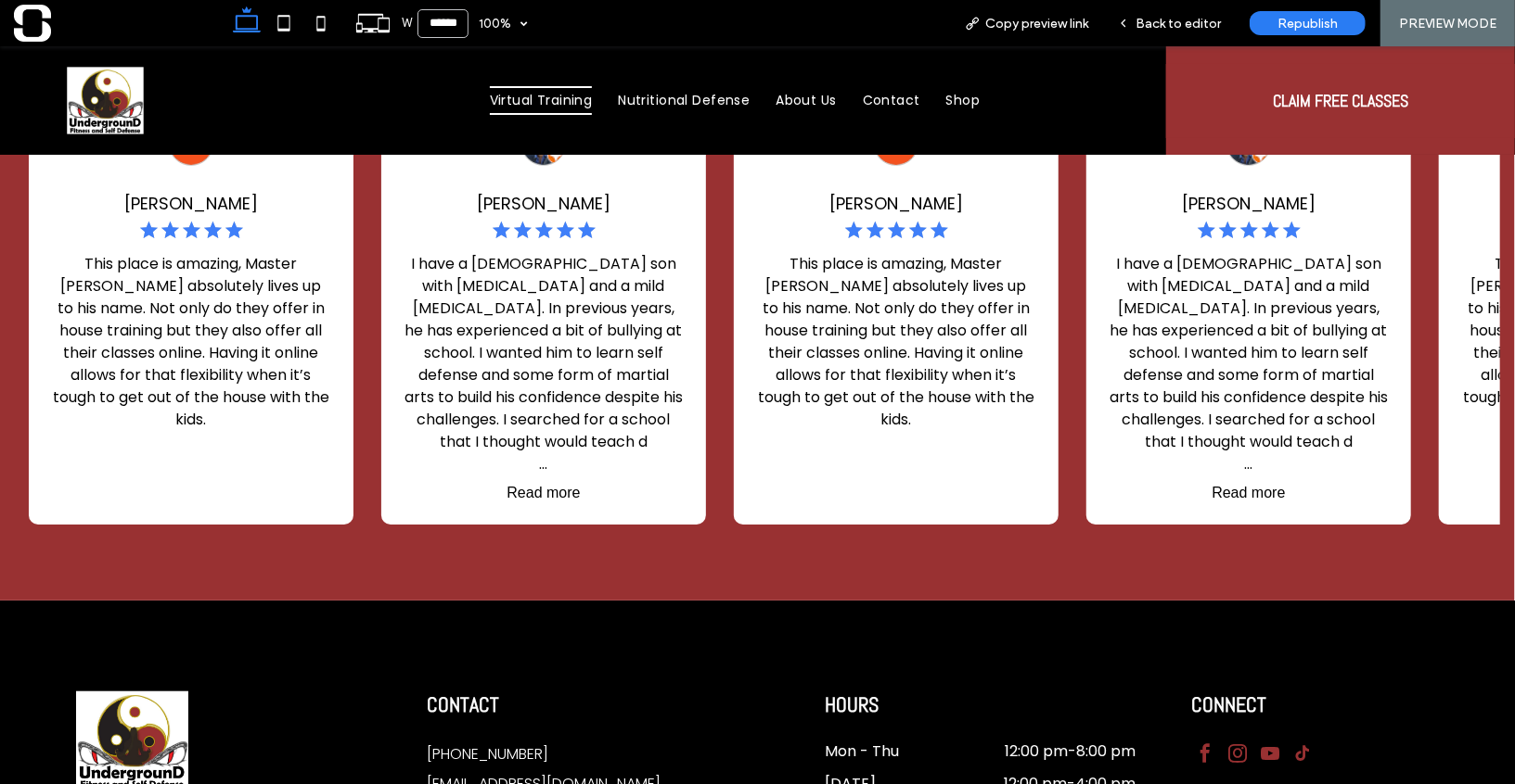
click at [562, 104] on span "Virtual Training" at bounding box center [541, 99] width 103 height 28
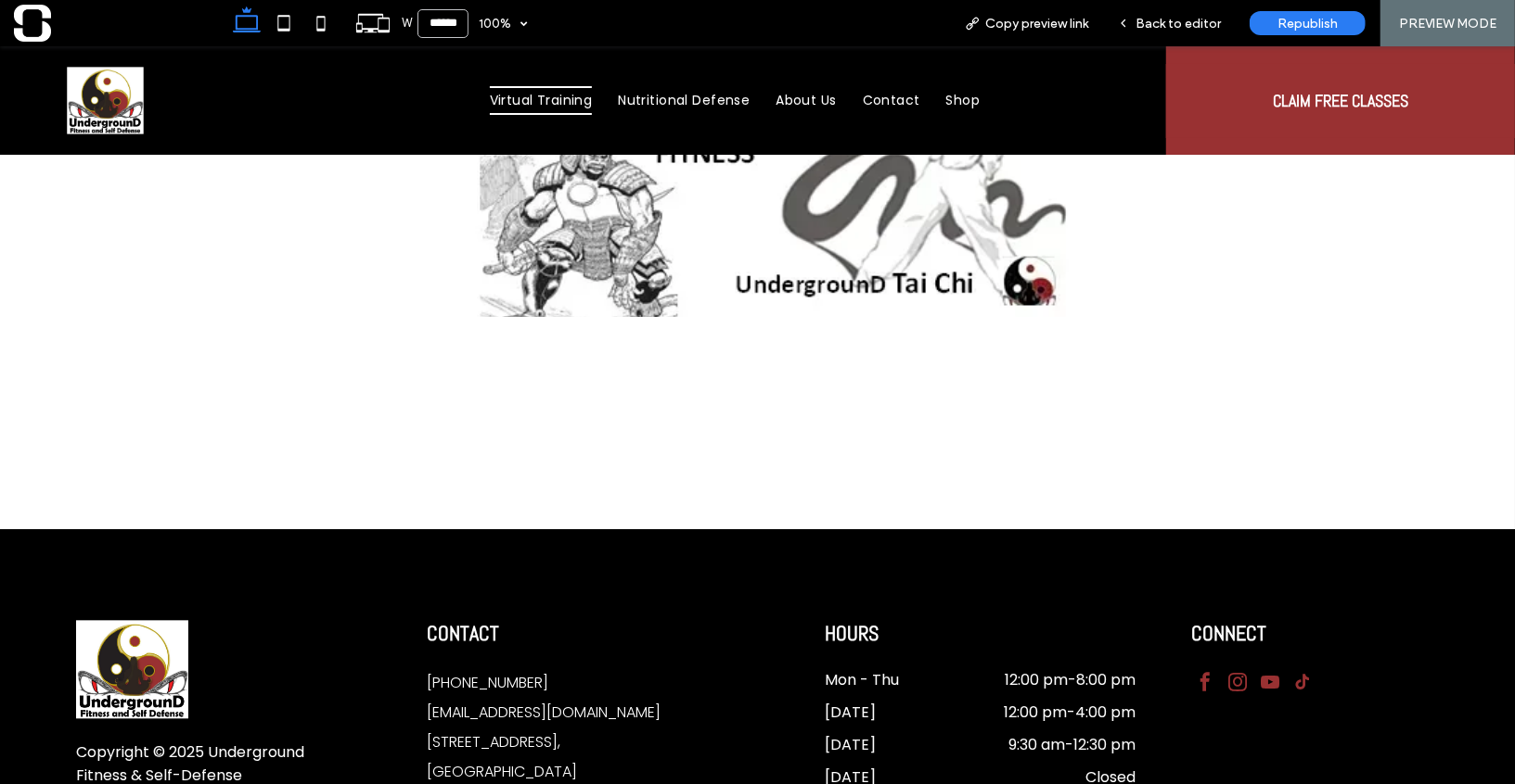
scroll to position [2599, 0]
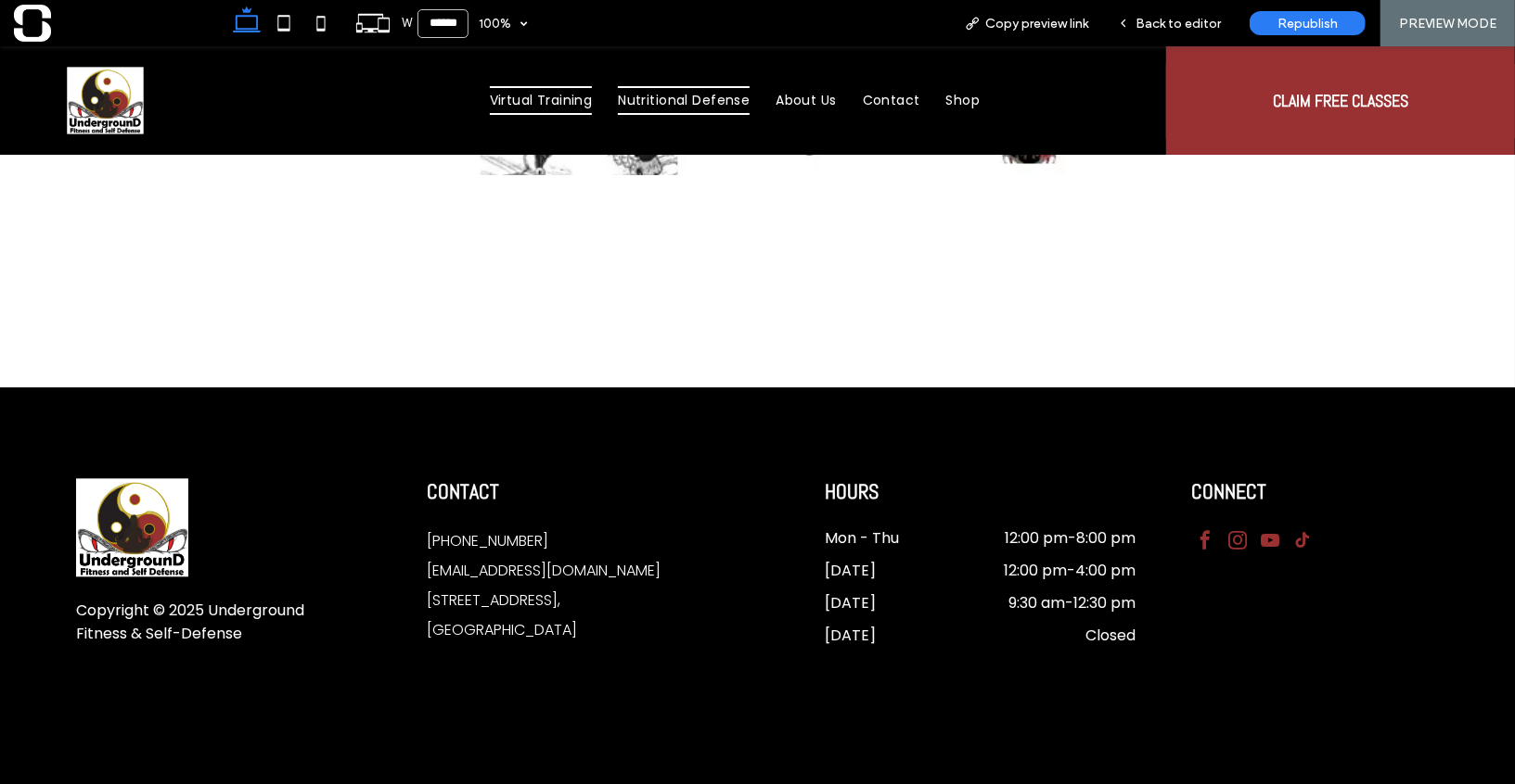
click at [681, 105] on span "Nutritional Defense" at bounding box center [684, 99] width 132 height 28
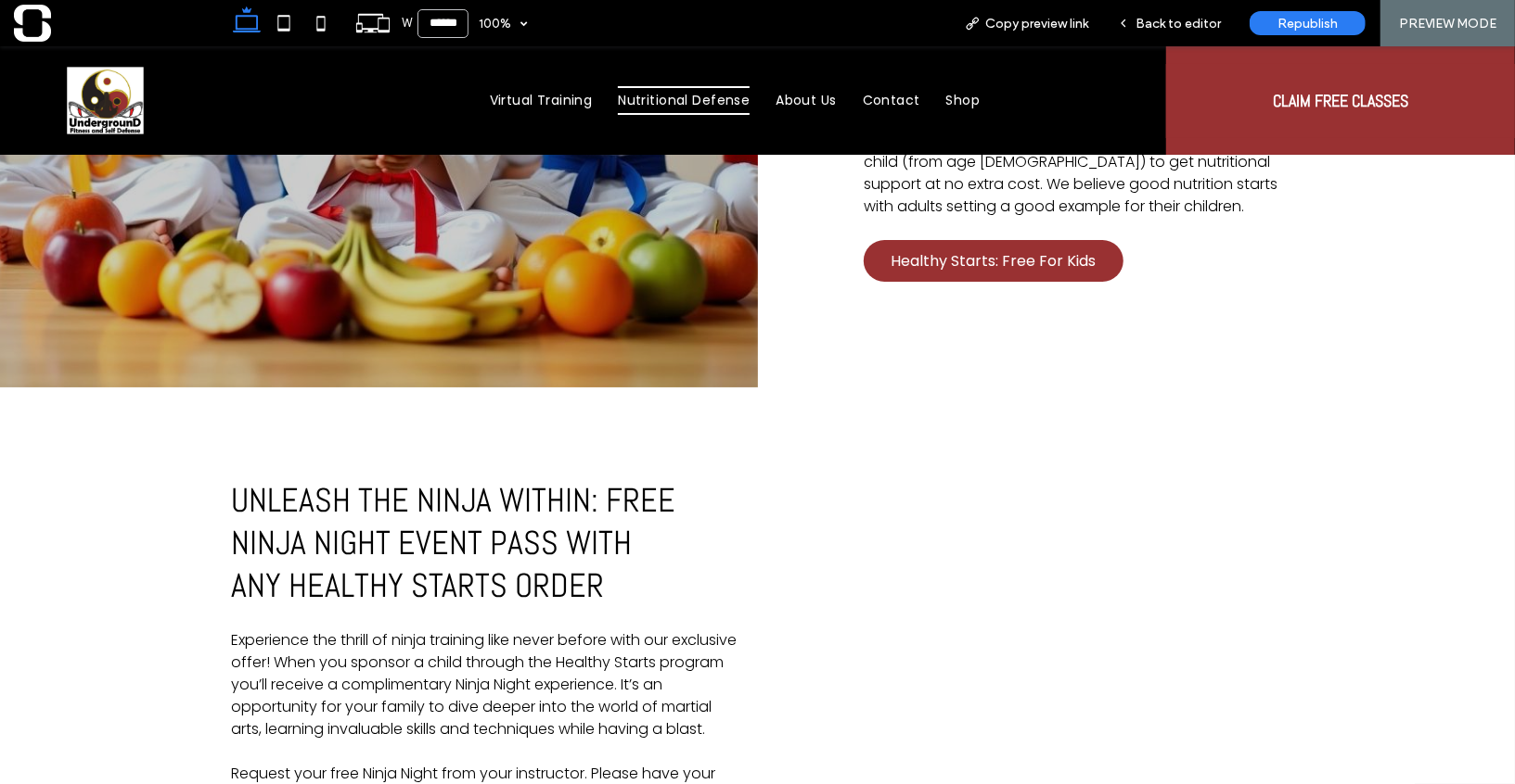
scroll to position [1636, 0]
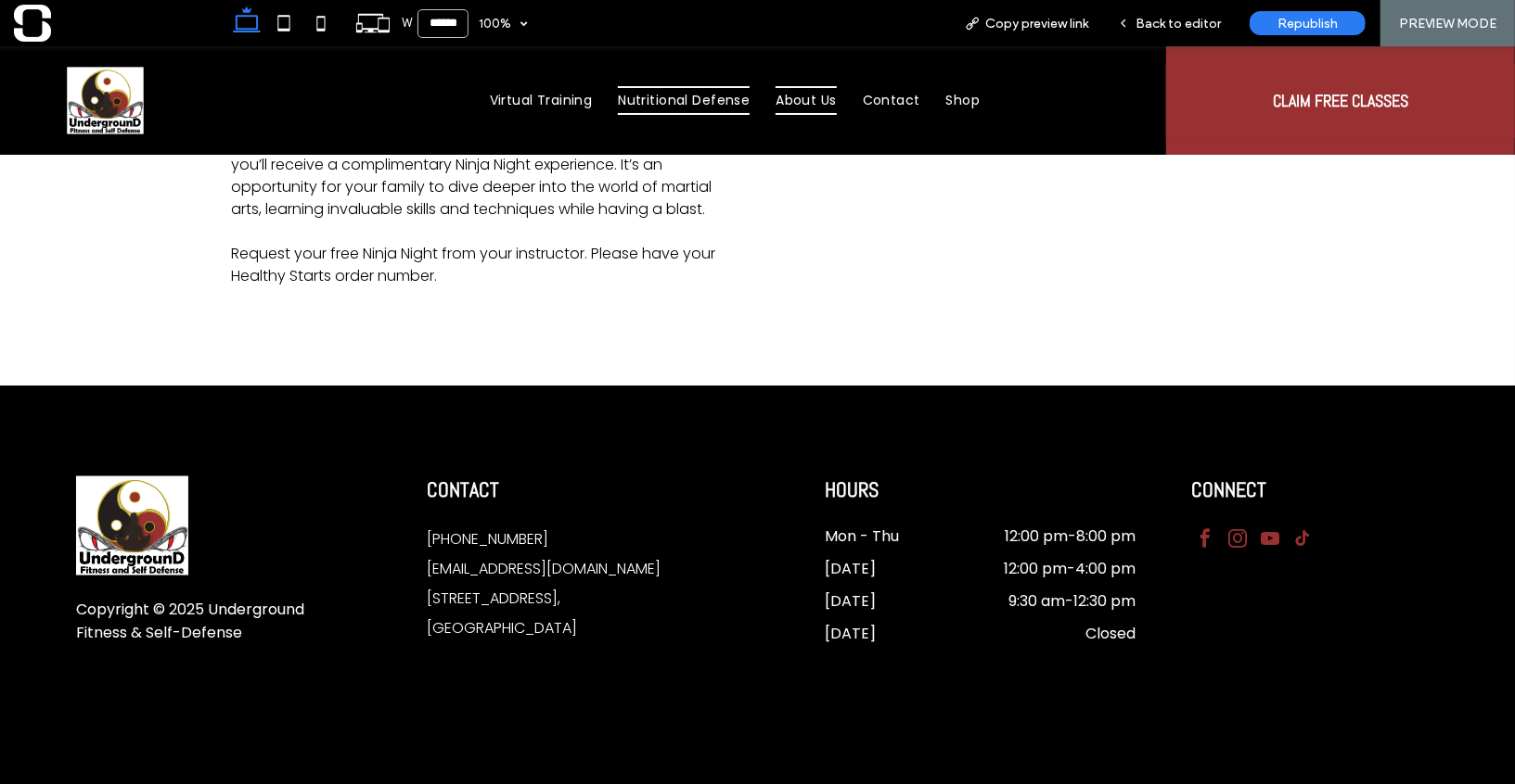
click at [834, 104] on span "About Us" at bounding box center [806, 99] width 60 height 28
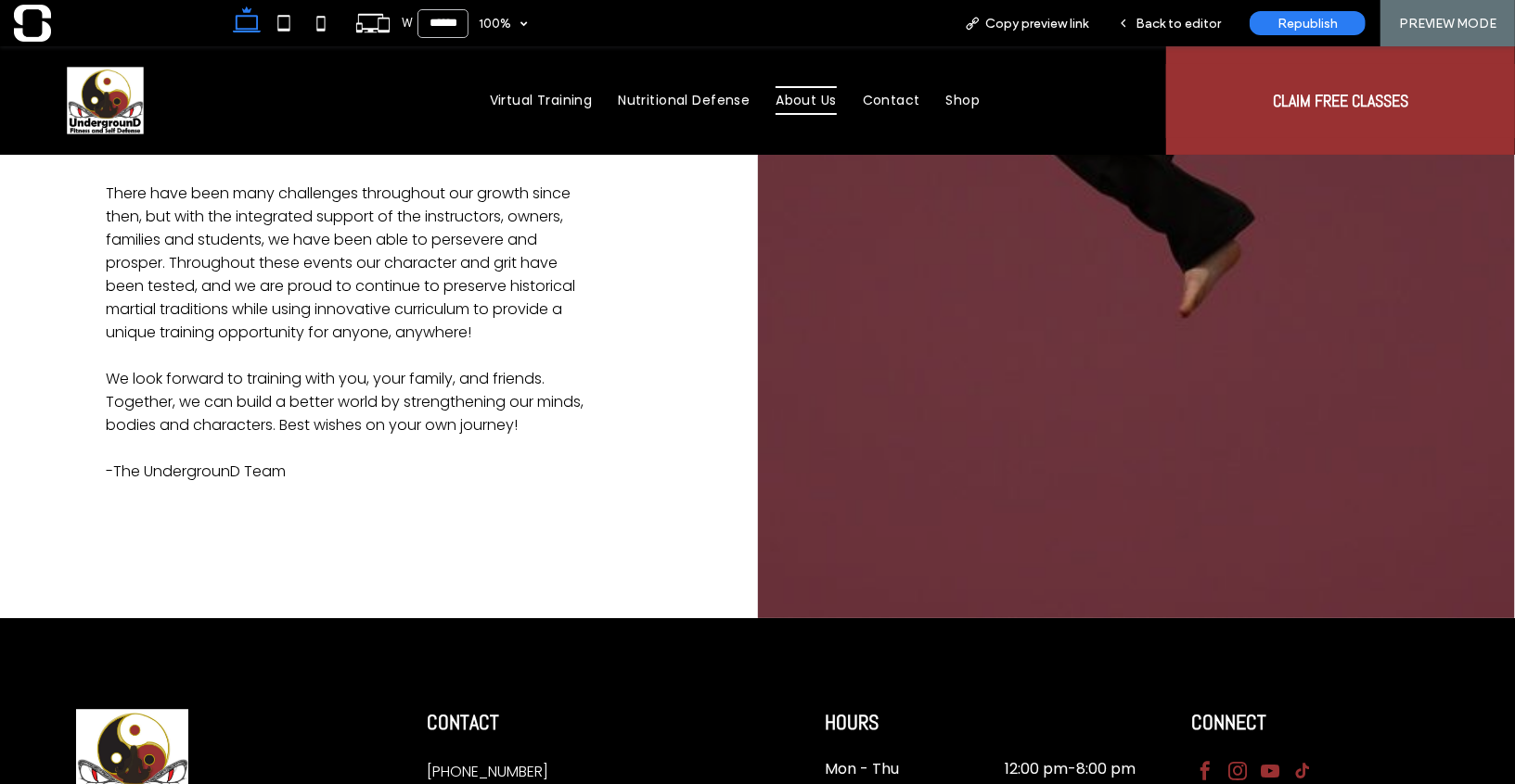
scroll to position [3175, 0]
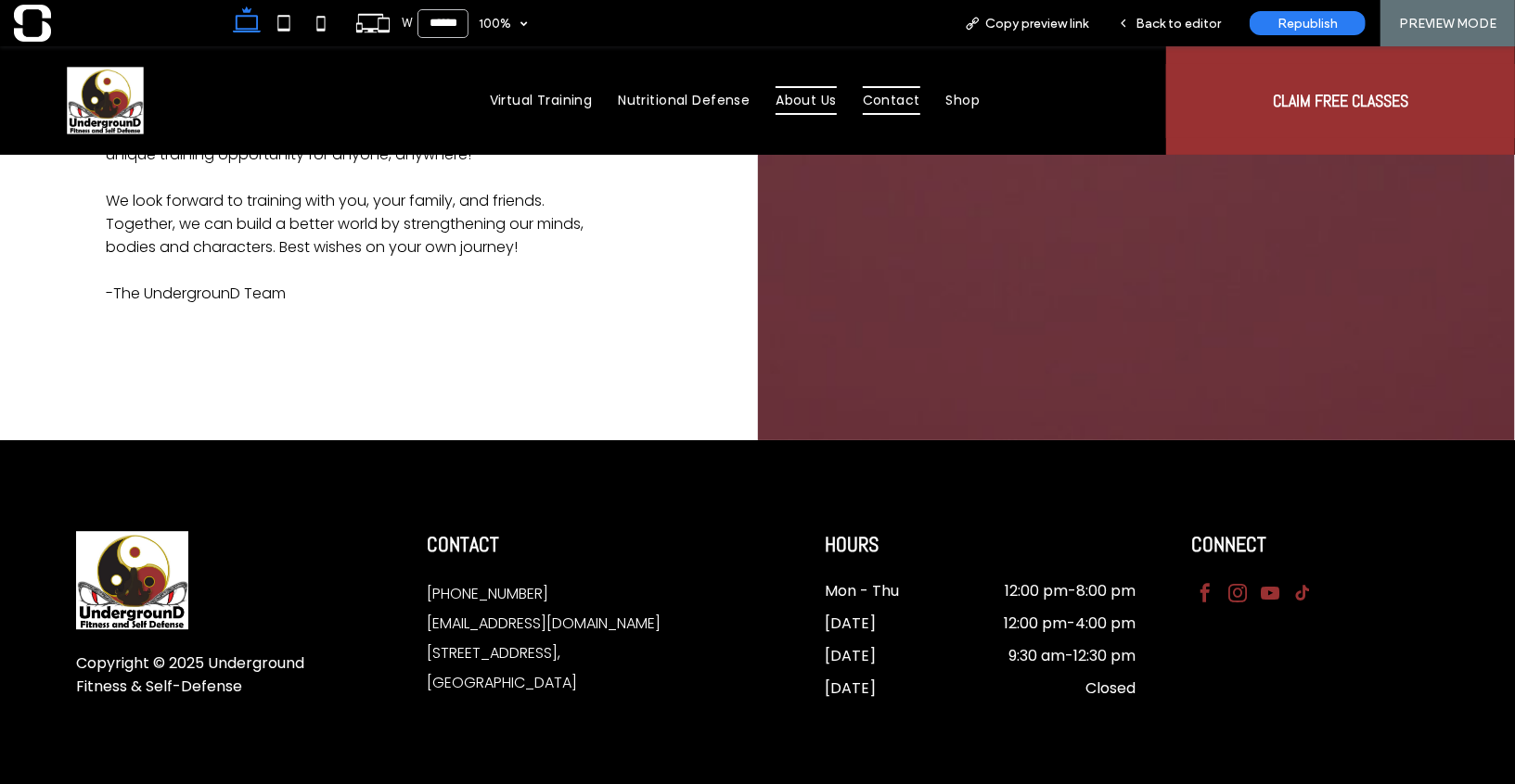
click at [892, 99] on span "Contact" at bounding box center [891, 99] width 58 height 28
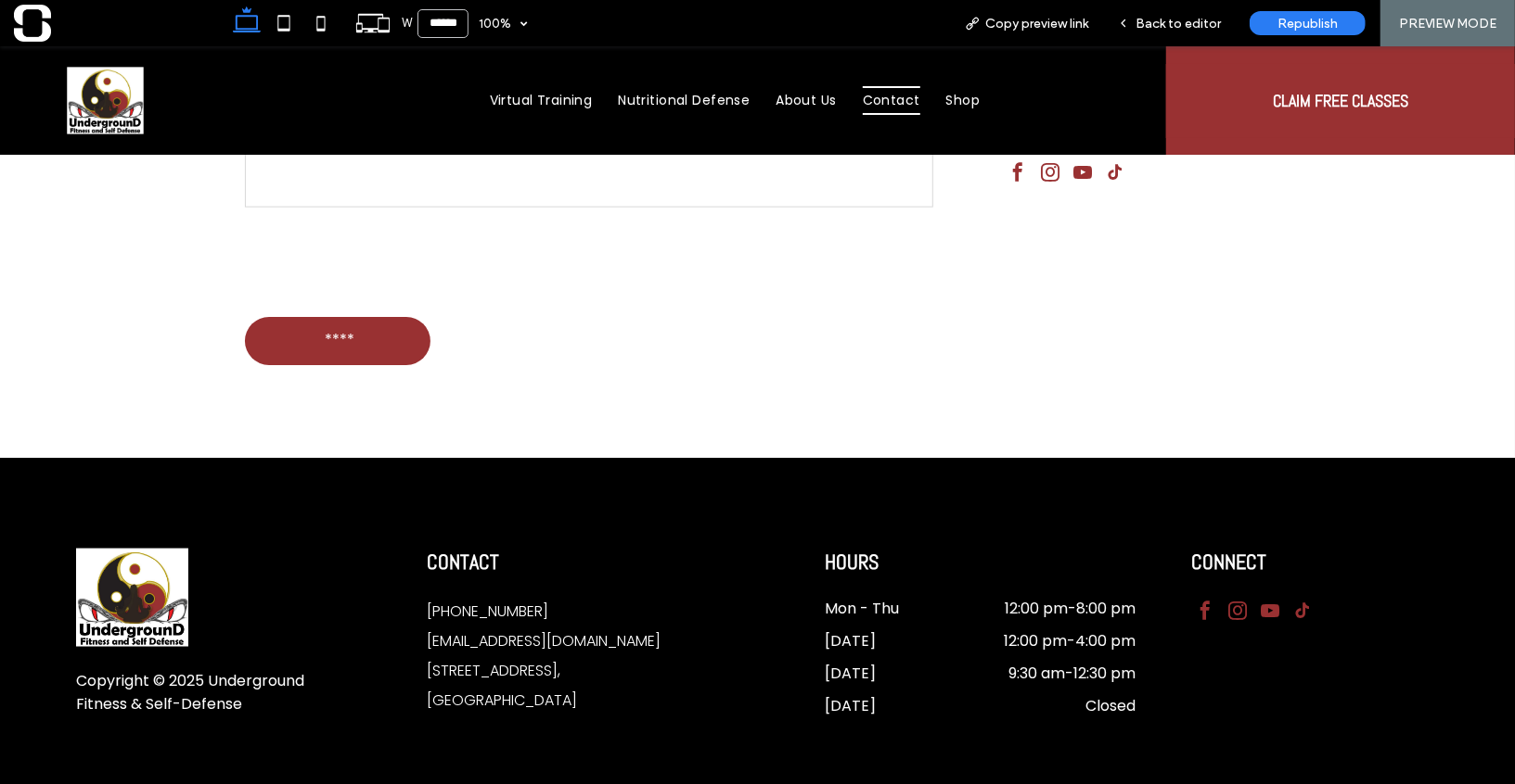
scroll to position [1643, 0]
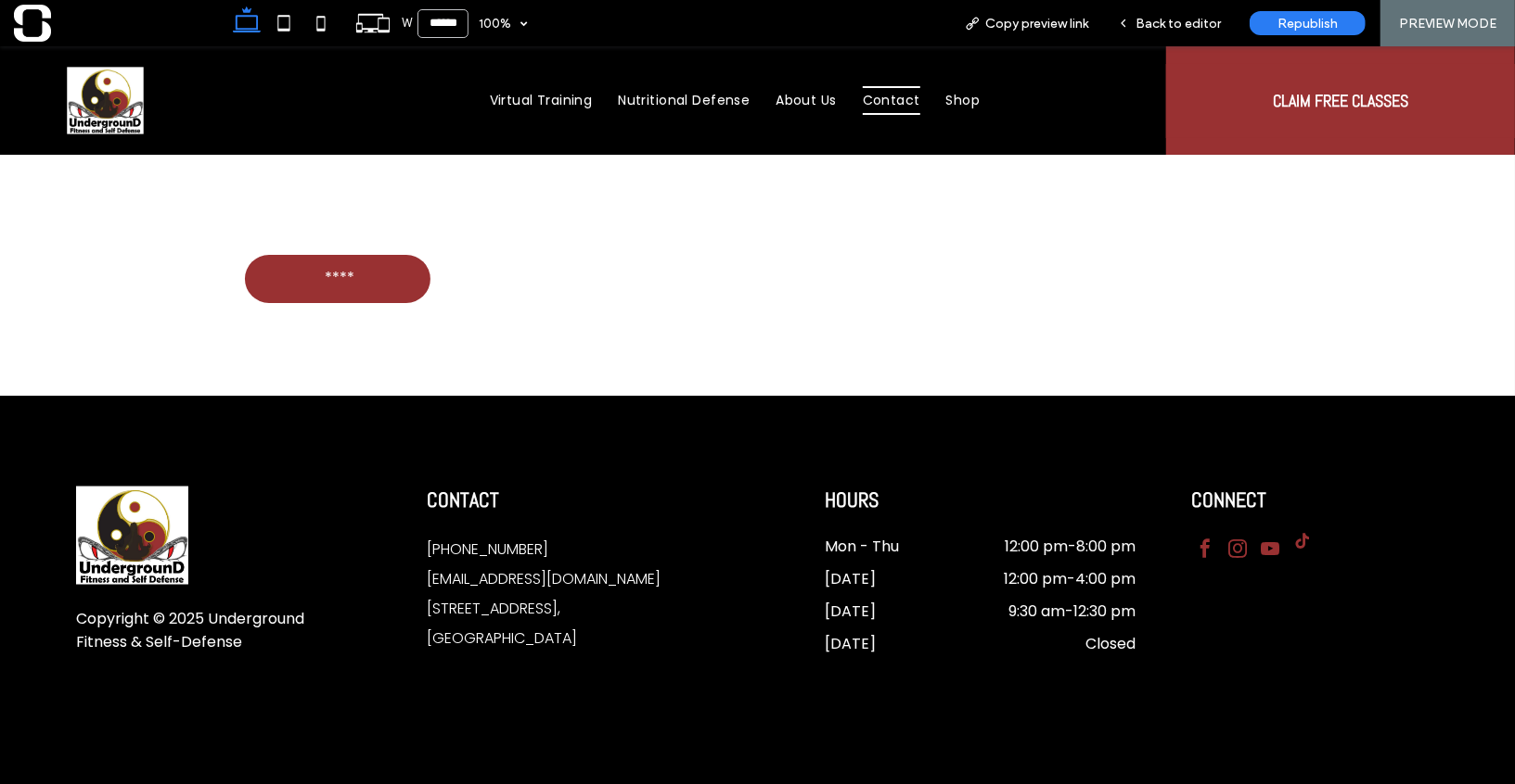
click at [1301, 542] on span "tiktok" at bounding box center [1302, 540] width 27 height 27
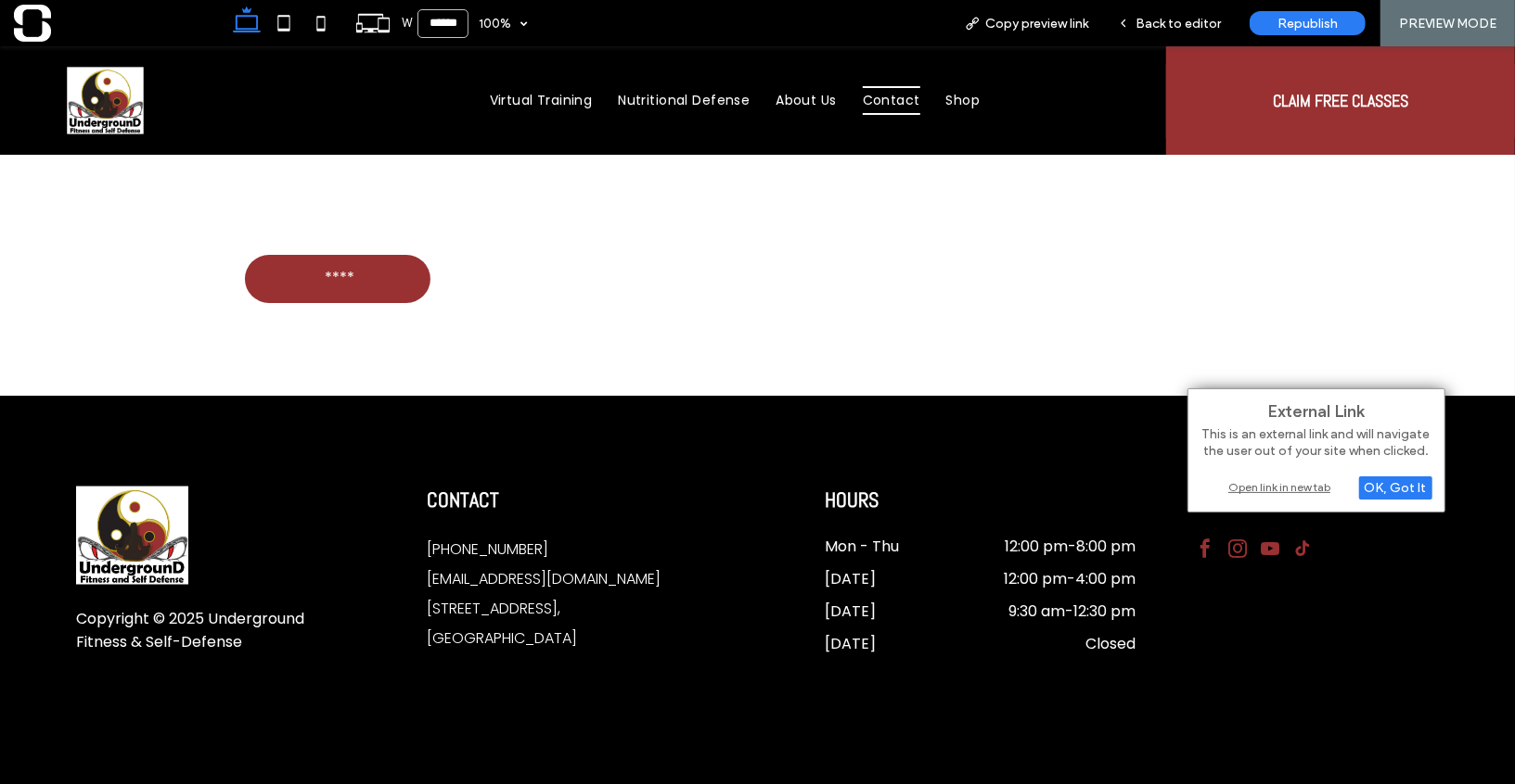
click at [1211, 626] on div "CONNECT" at bounding box center [1307, 595] width 262 height 220
click at [1389, 483] on div "OK, Got It" at bounding box center [1396, 488] width 74 height 24
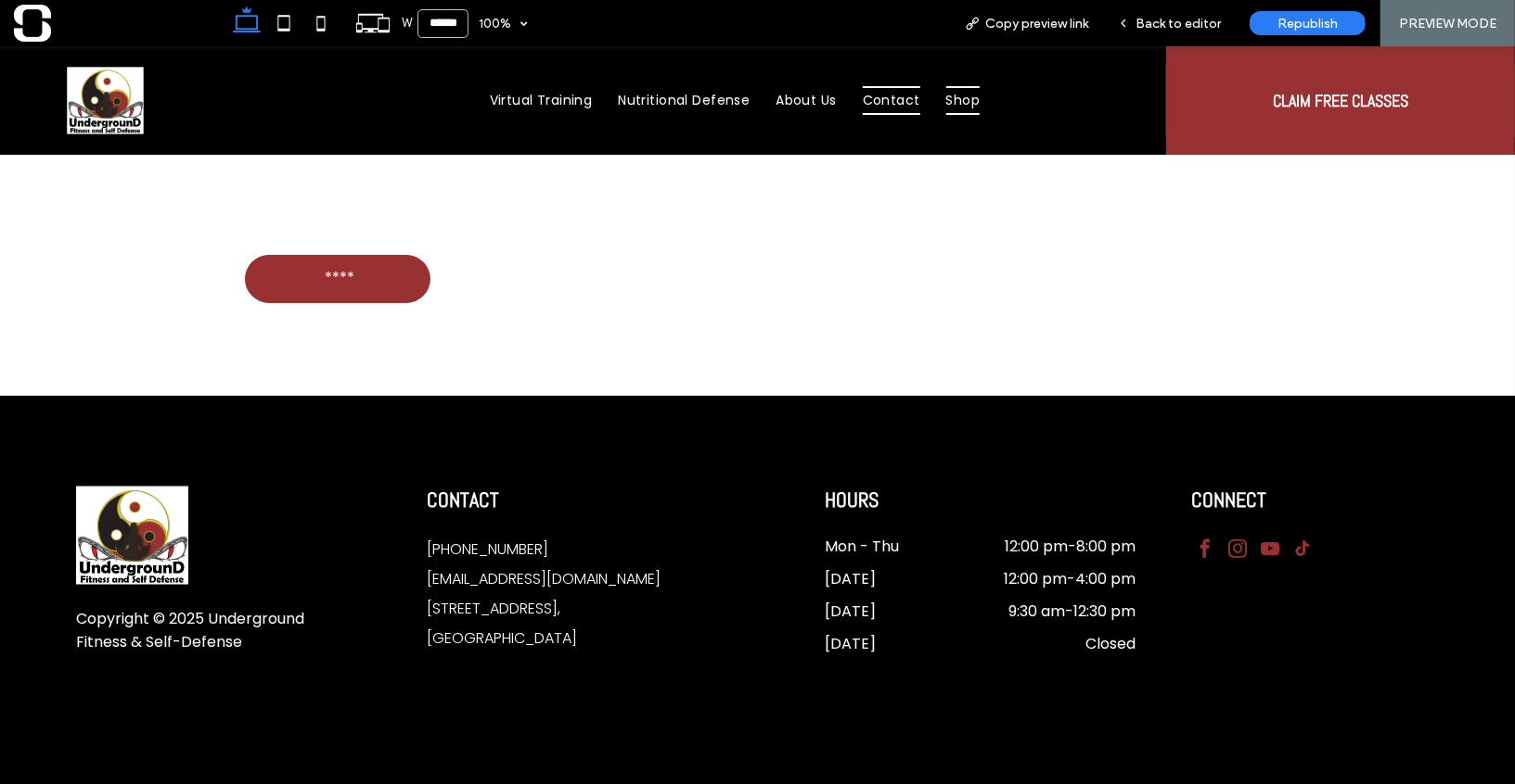
click at [975, 92] on span "Shop" at bounding box center [963, 99] width 34 height 28
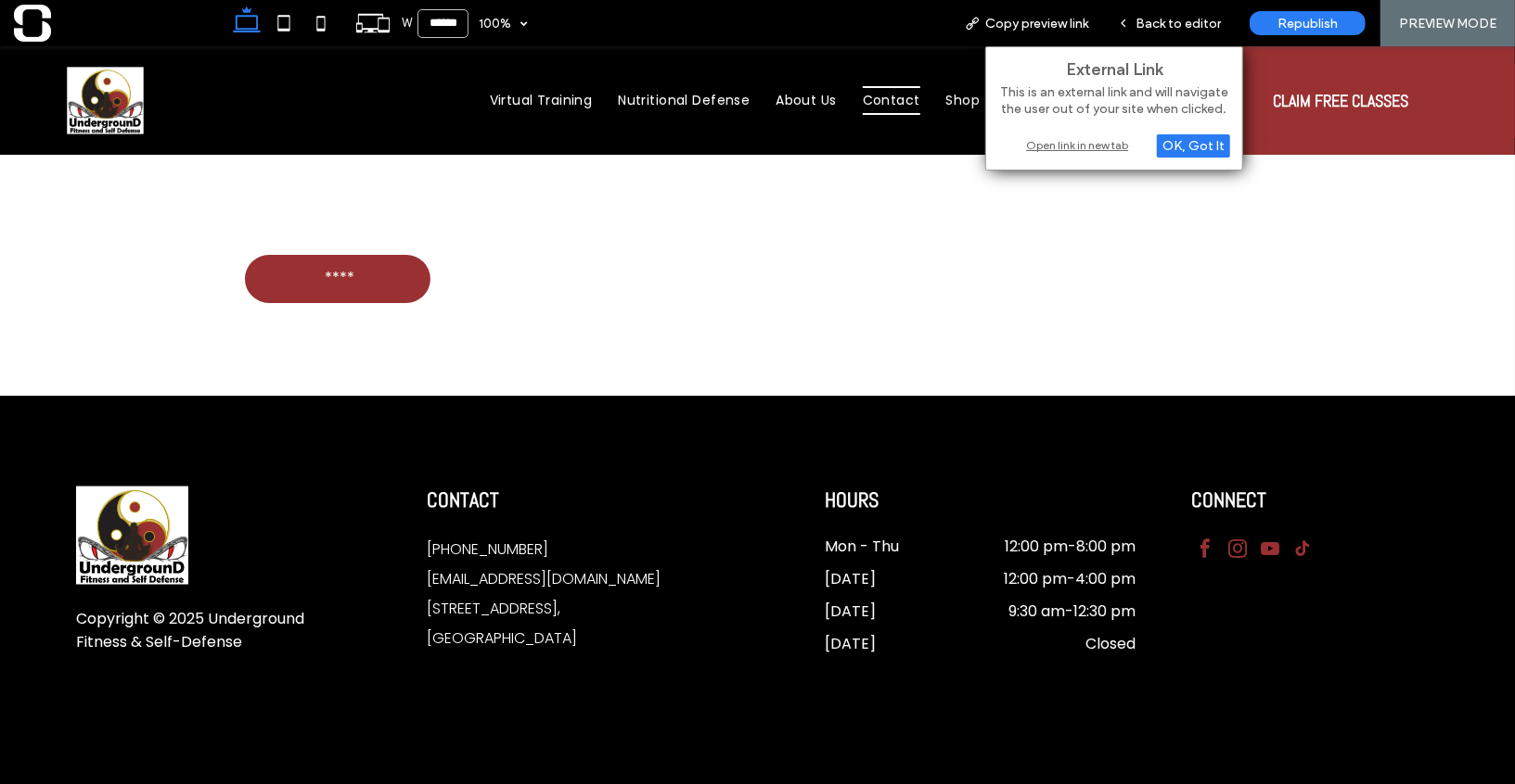
click at [1066, 146] on div "Open link in new tab" at bounding box center [1114, 144] width 232 height 20
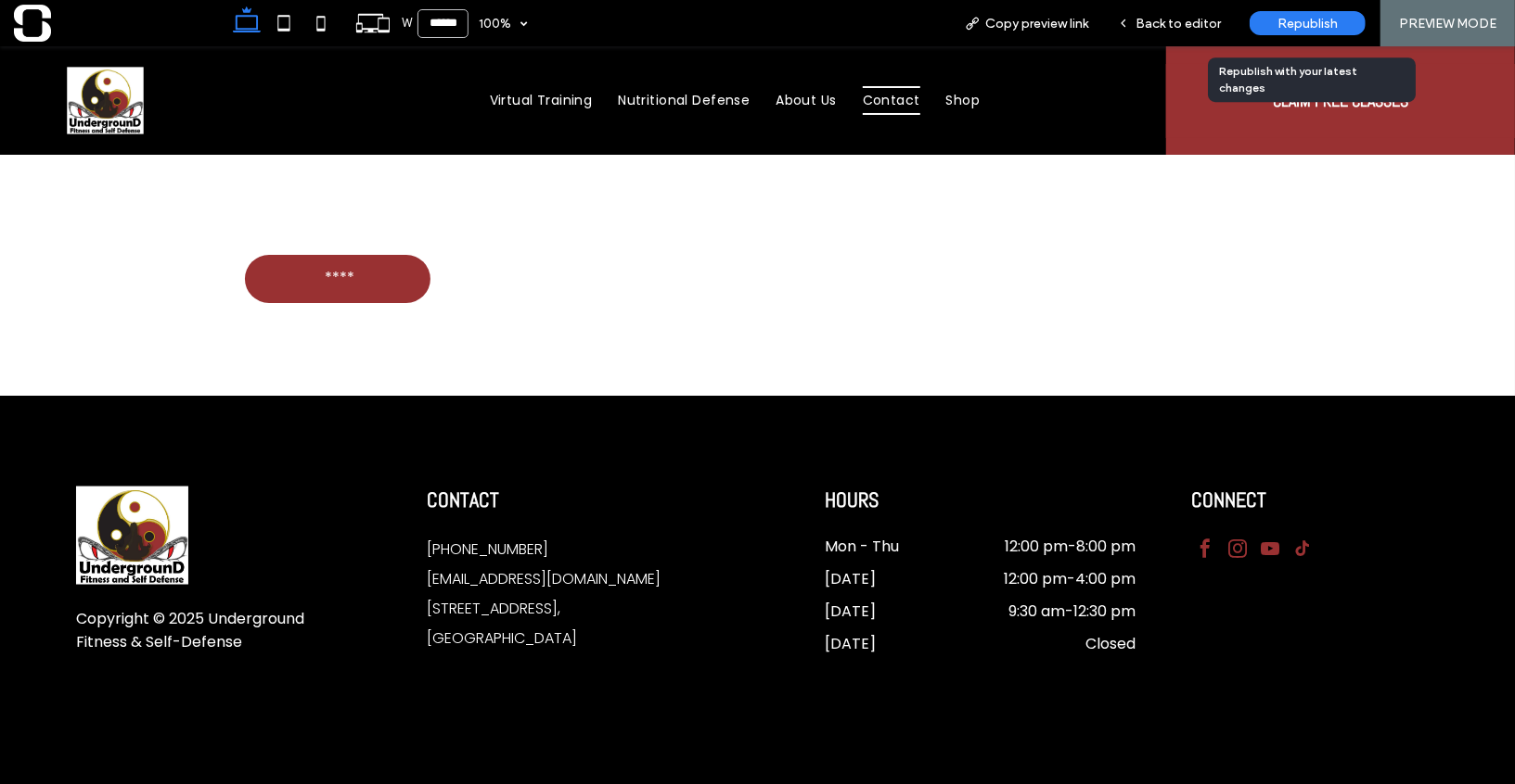
click at [1330, 20] on span "Republish" at bounding box center [1307, 24] width 60 height 16
